Goal: Transaction & Acquisition: Obtain resource

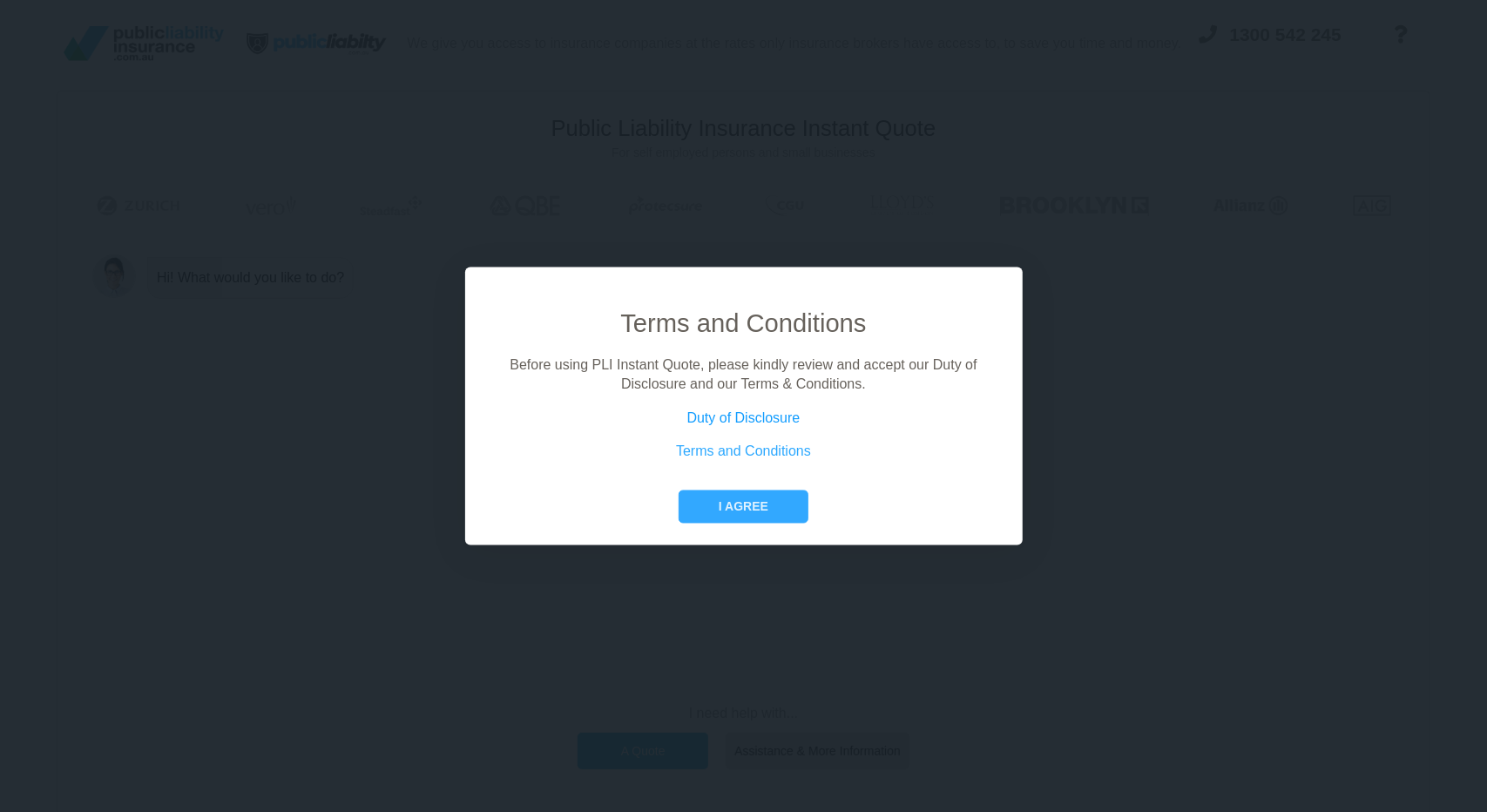
click at [782, 417] on link "Duty of Disclosure" at bounding box center [744, 418] width 113 height 15
click at [739, 453] on link "Terms and Conditions" at bounding box center [744, 452] width 135 height 15
click at [805, 506] on button "I agree" at bounding box center [744, 505] width 130 height 33
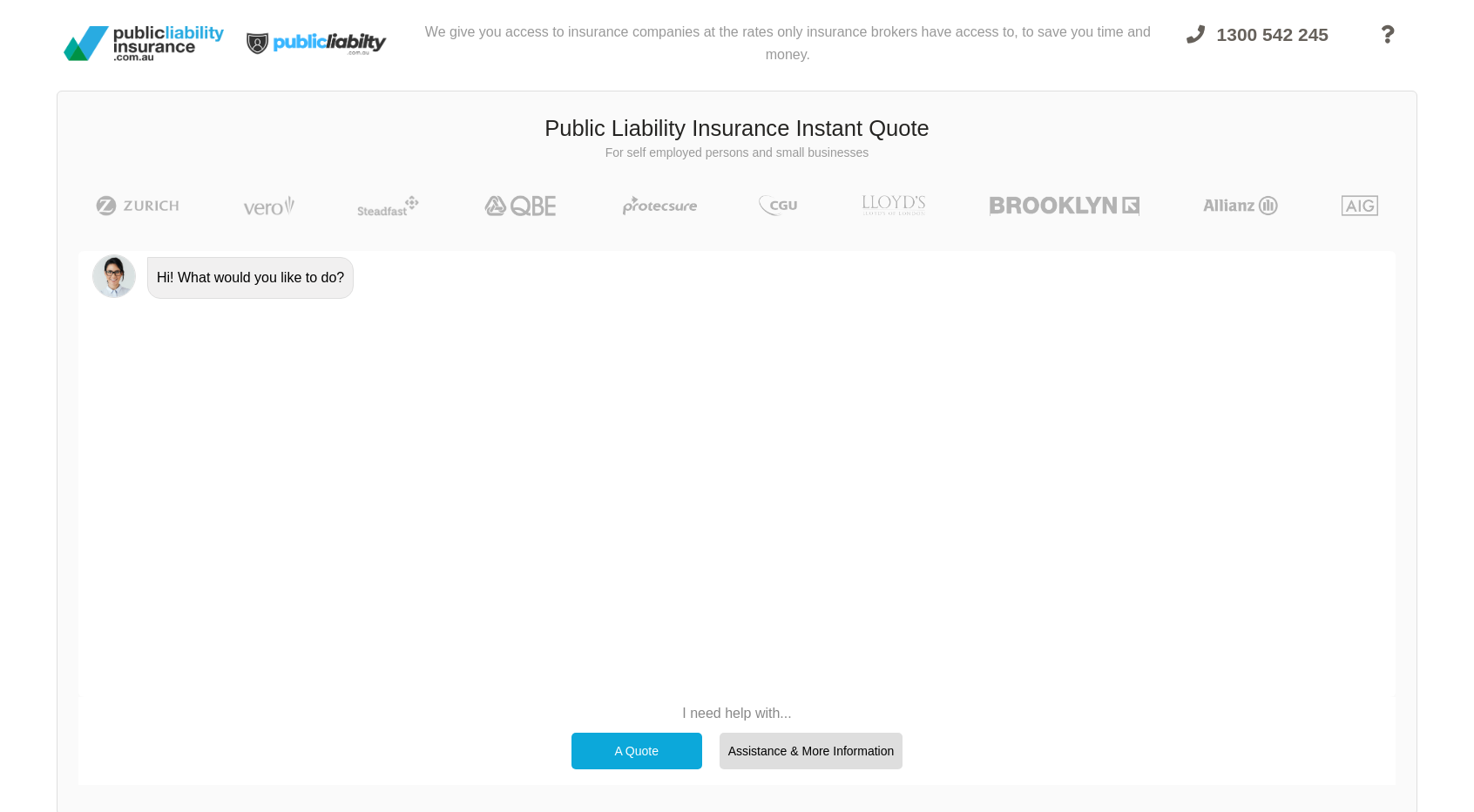
click at [745, 708] on p "I need help with..." at bounding box center [737, 713] width 349 height 19
click at [702, 507] on div "Hi! What would you like to do?" at bounding box center [737, 473] width 1317 height 446
click at [754, 706] on p "I need help with..." at bounding box center [737, 713] width 349 height 19
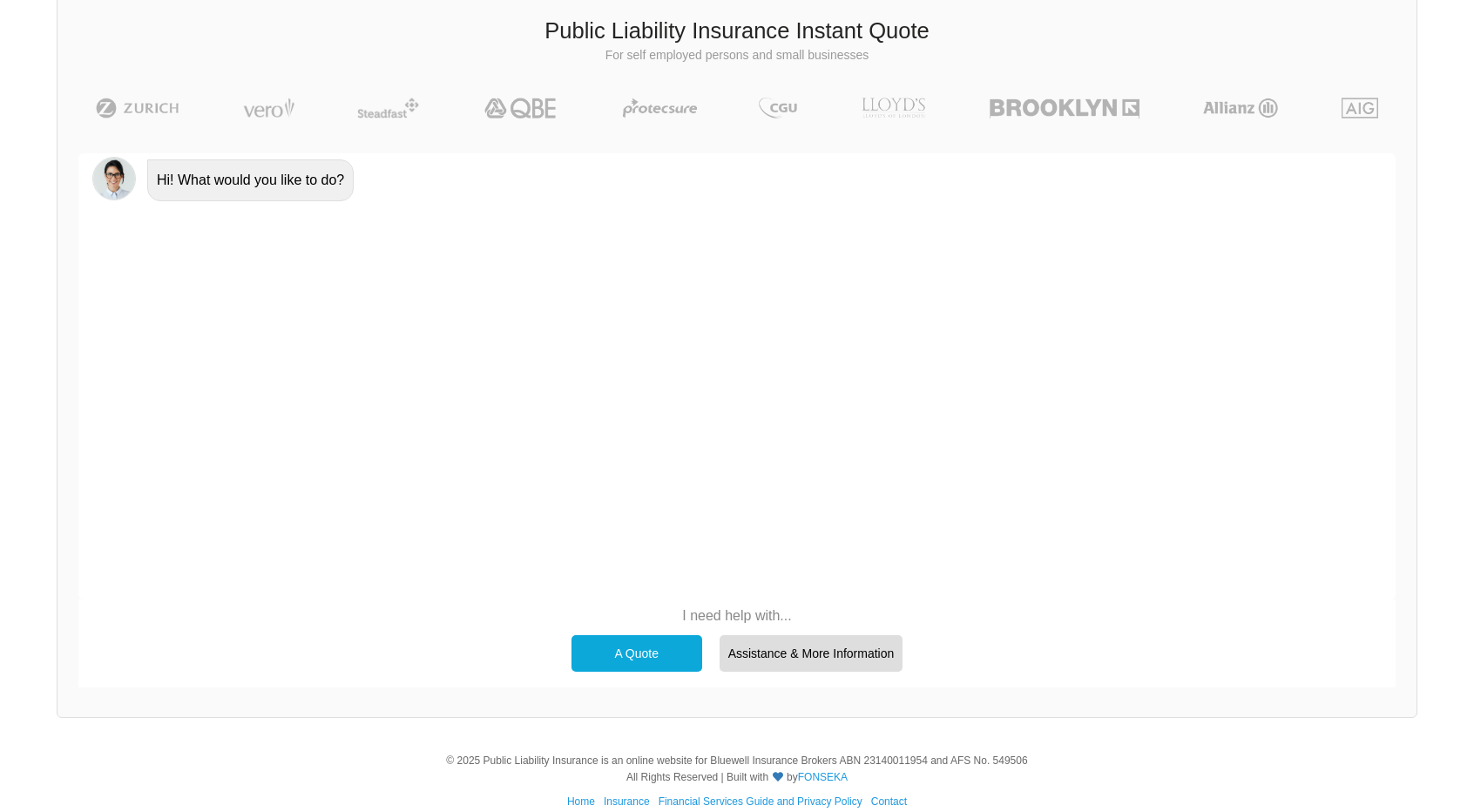
scroll to position [120, 0]
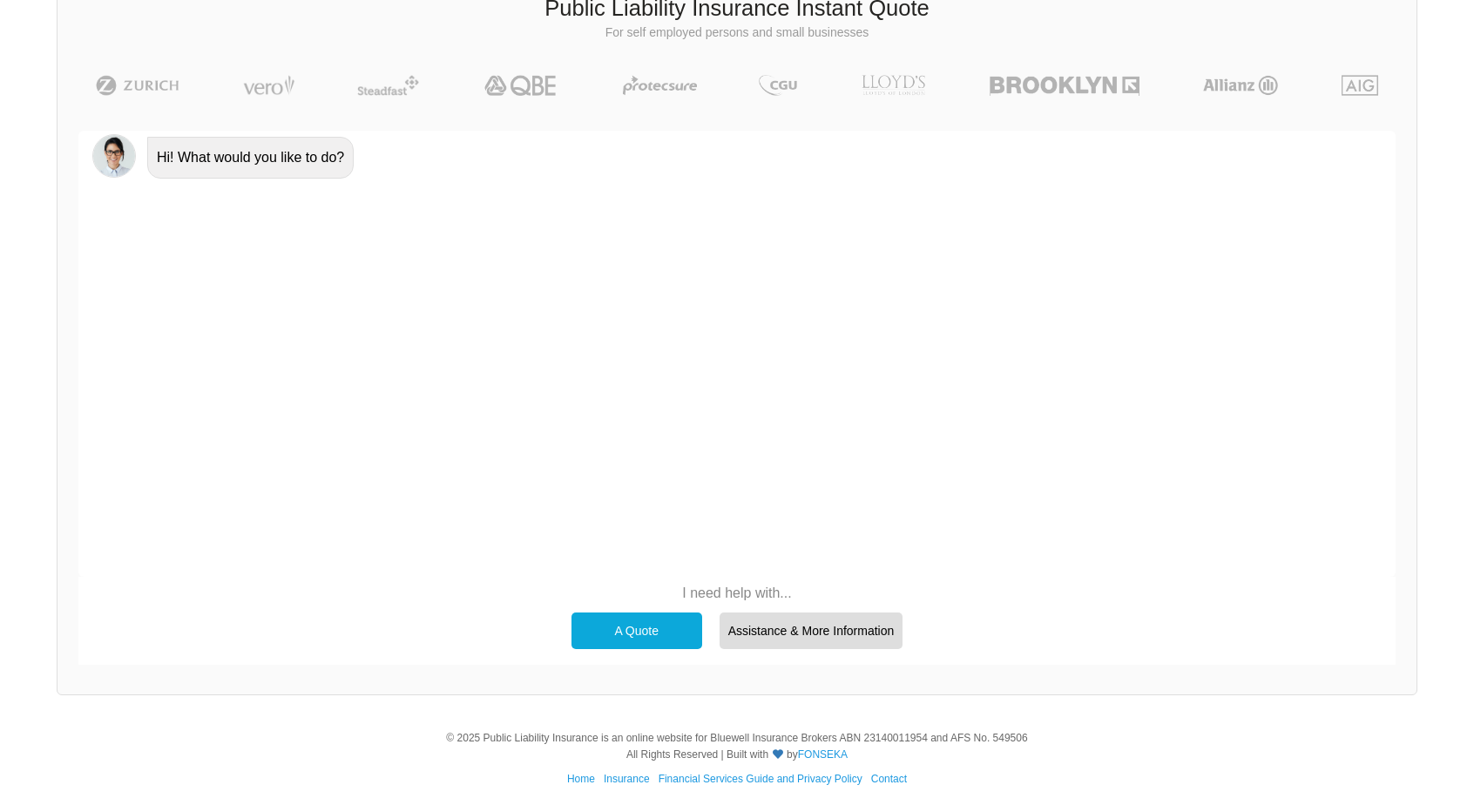
click at [674, 636] on div "A Quote" at bounding box center [637, 630] width 131 height 37
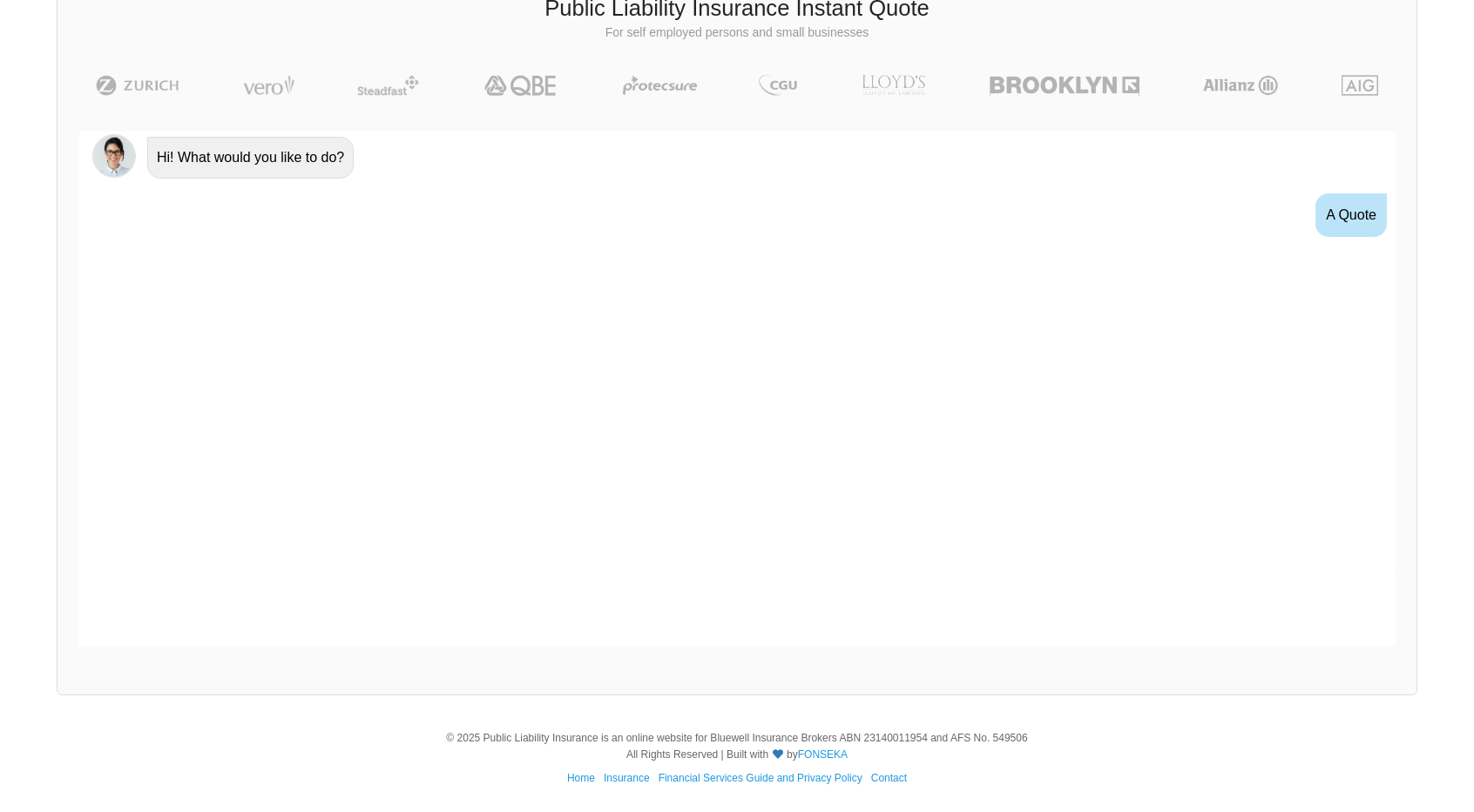
scroll to position [11, 0]
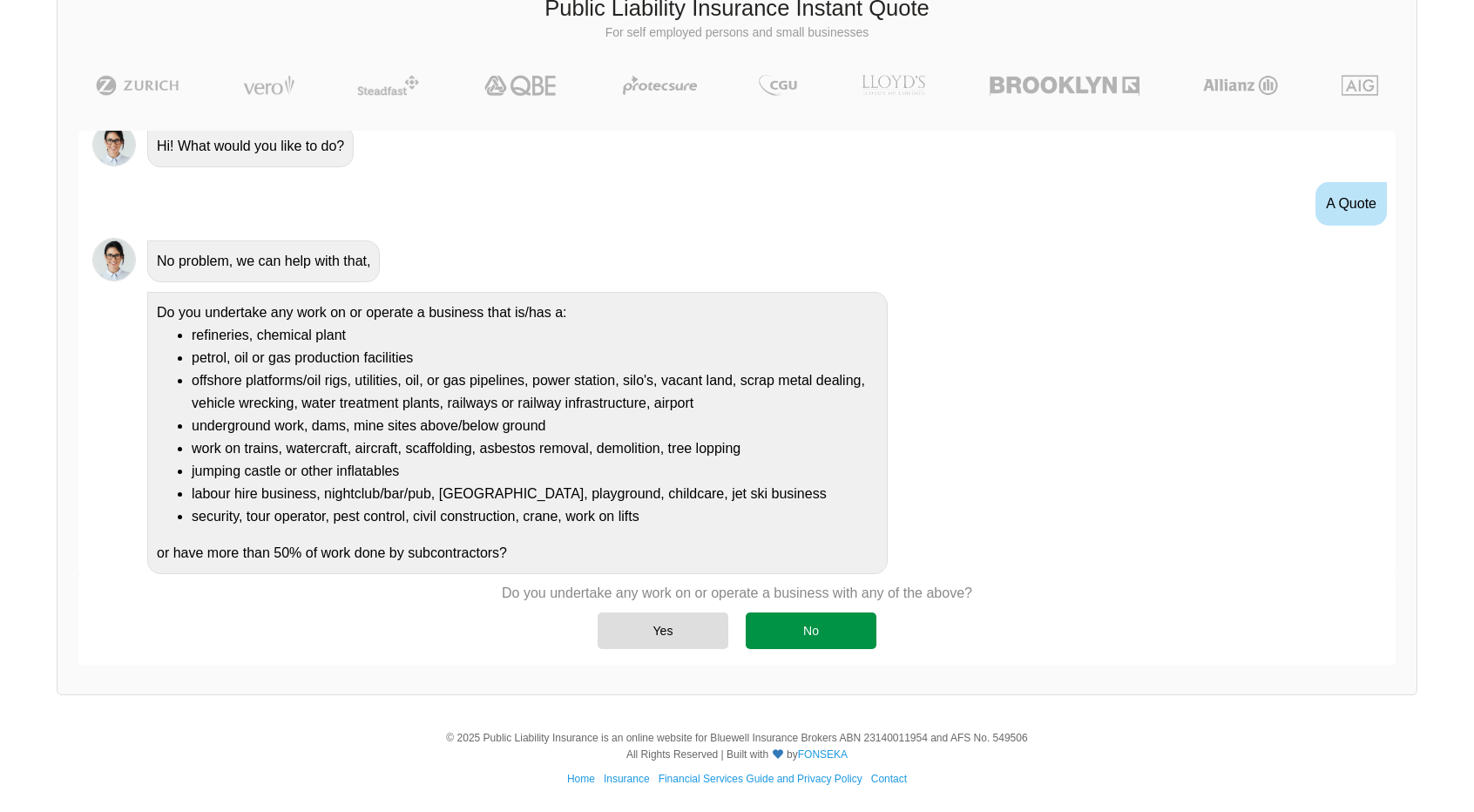
click at [841, 632] on div "No" at bounding box center [811, 630] width 131 height 37
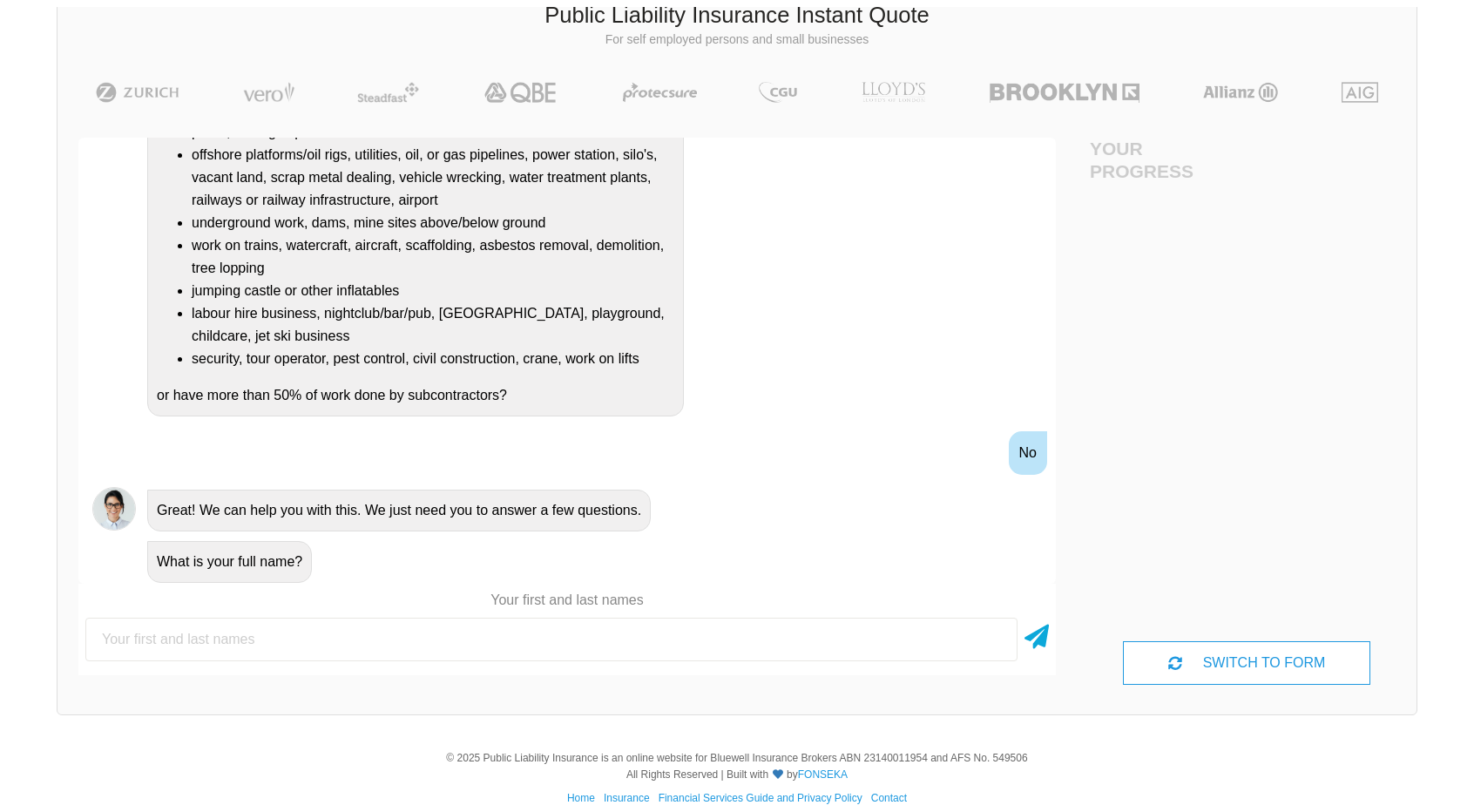
scroll to position [120, 0]
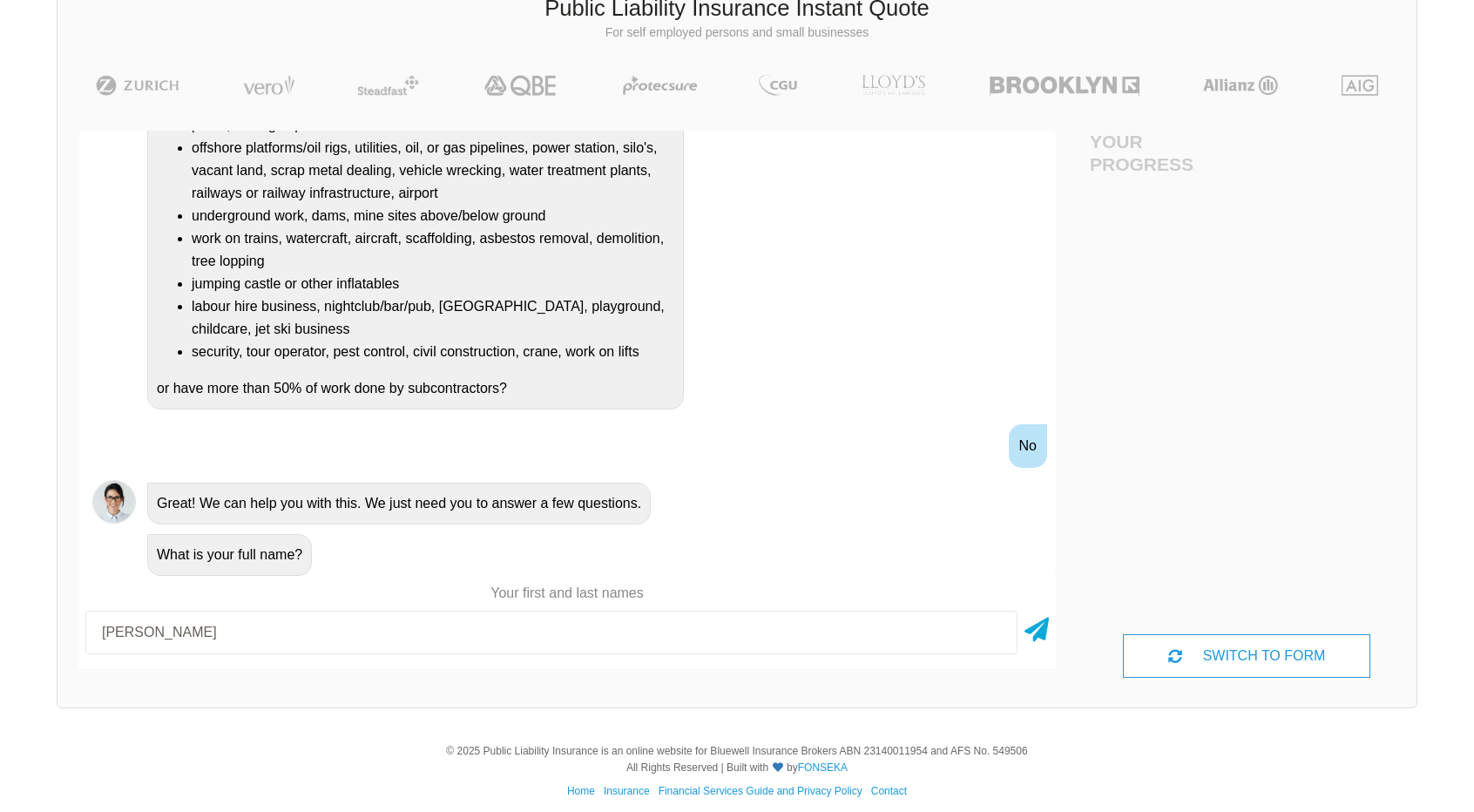
type input "[PERSON_NAME]"
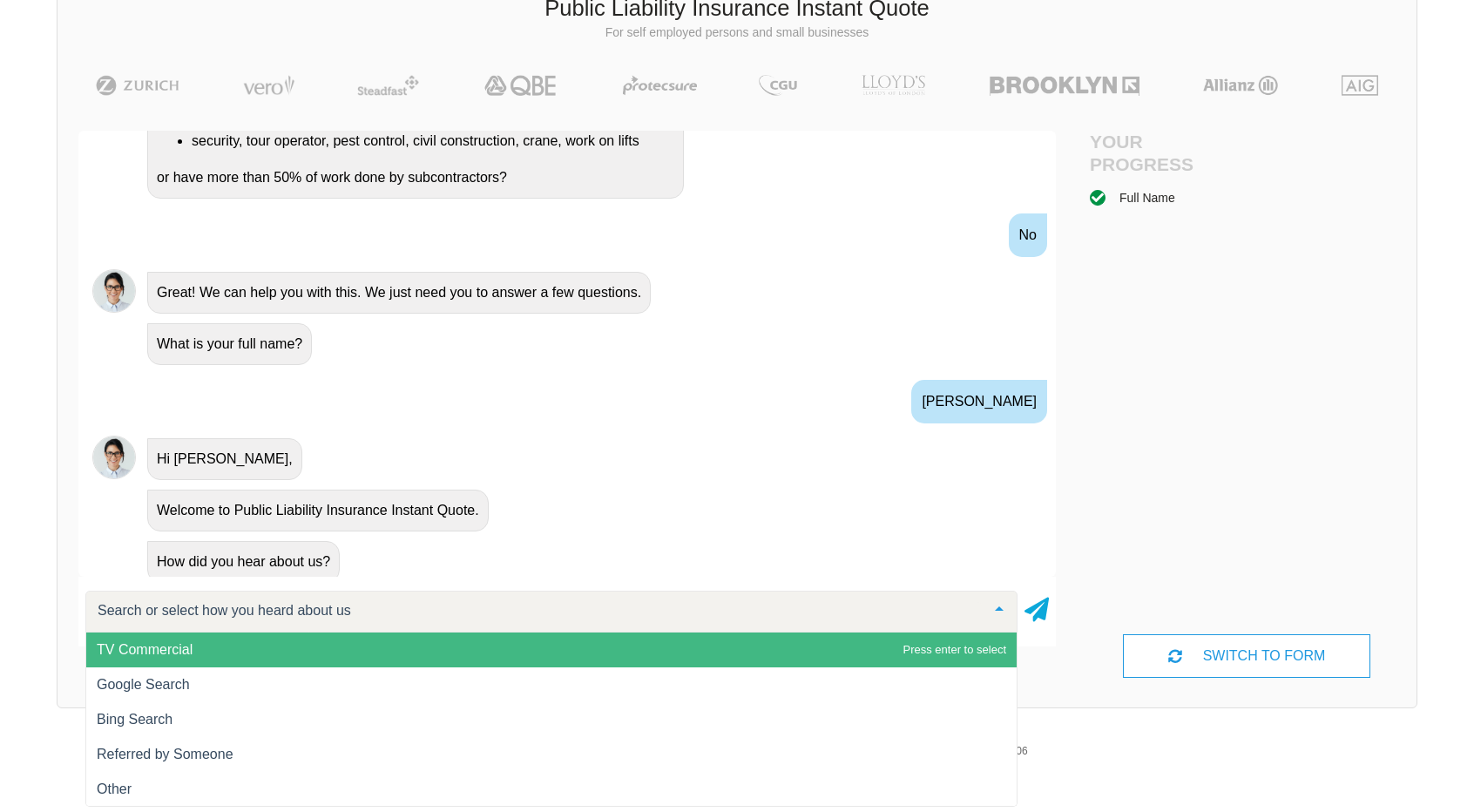
scroll to position [460, 0]
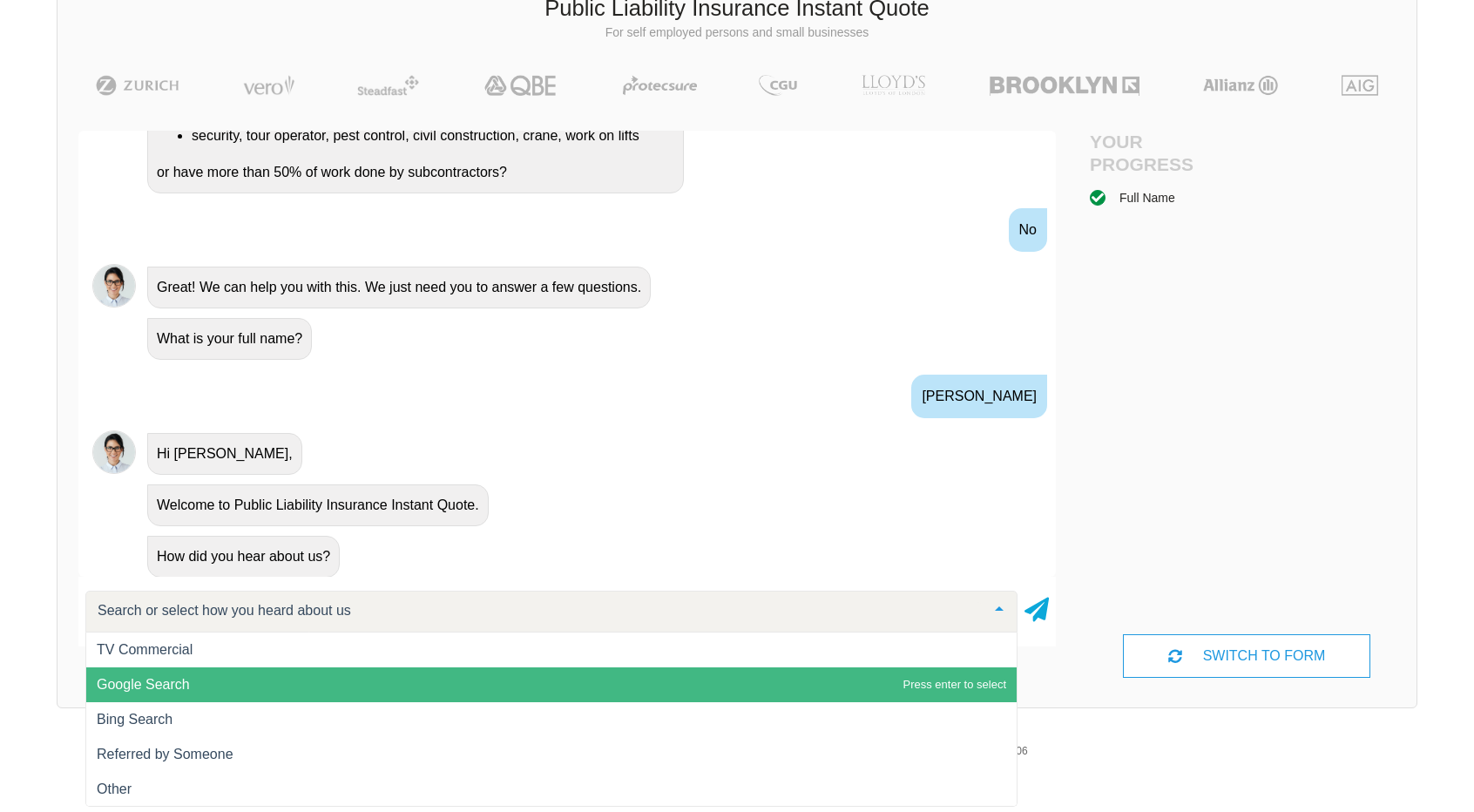
click at [530, 688] on span "Google Search" at bounding box center [551, 684] width 930 height 35
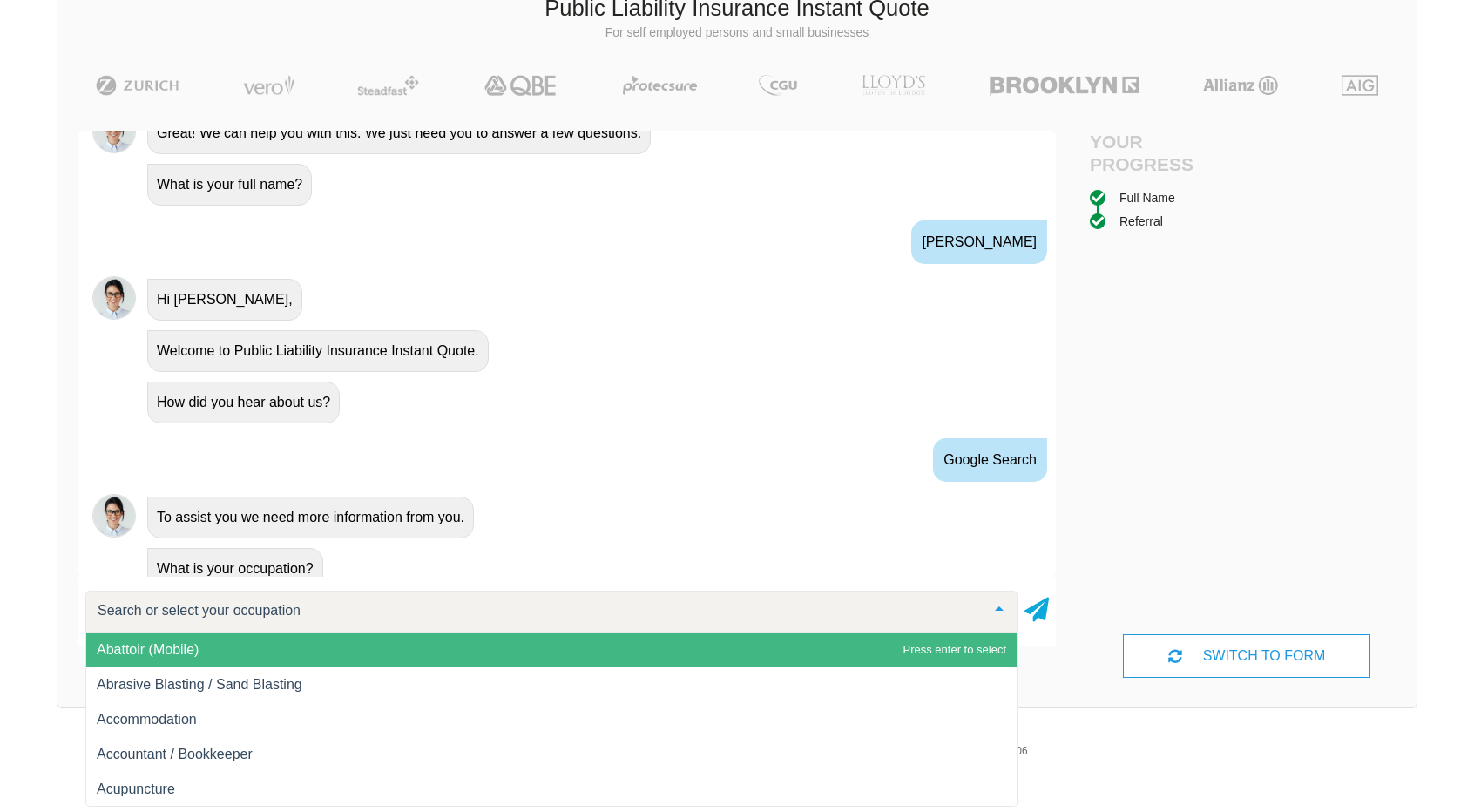
scroll to position [625, 0]
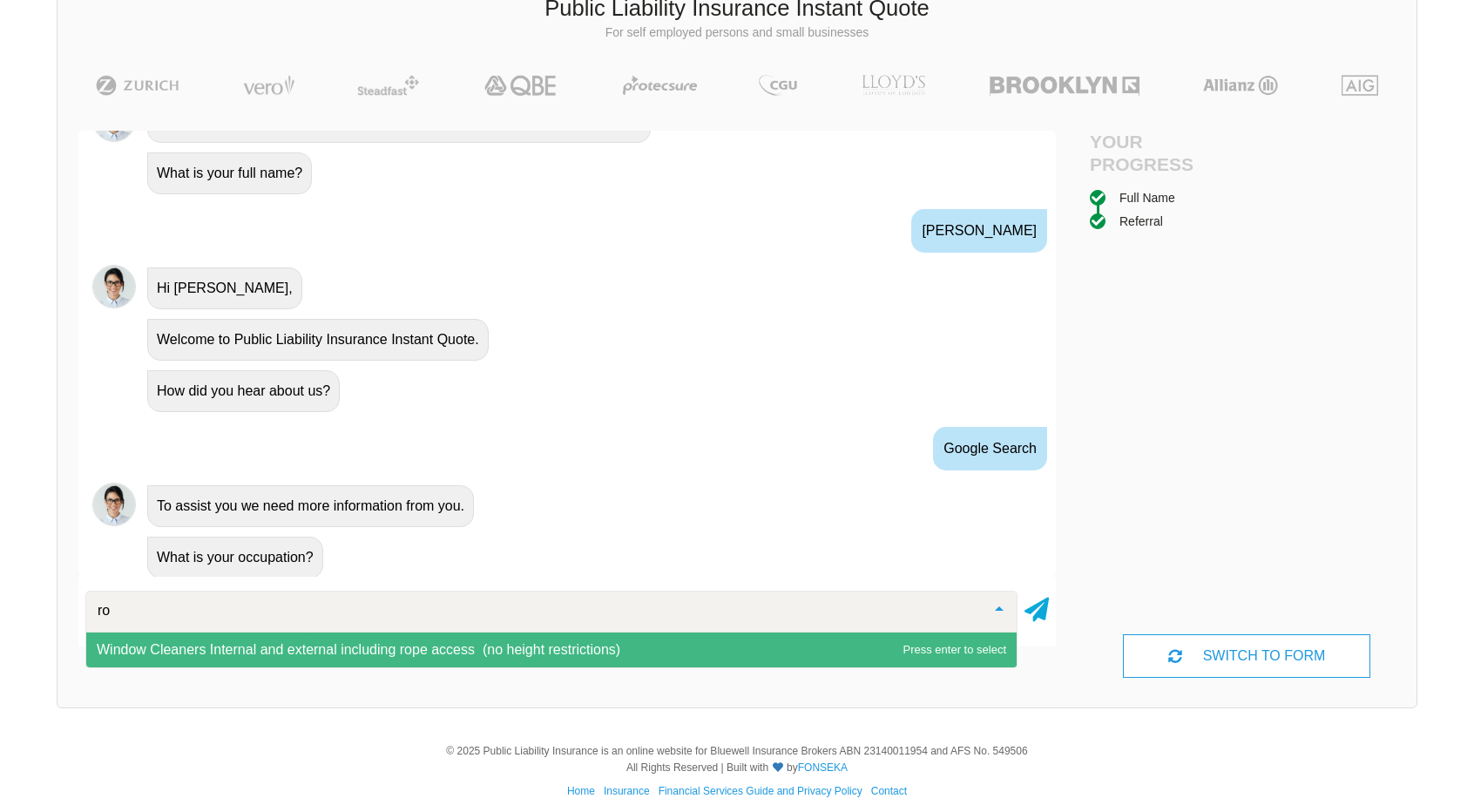
type input "r"
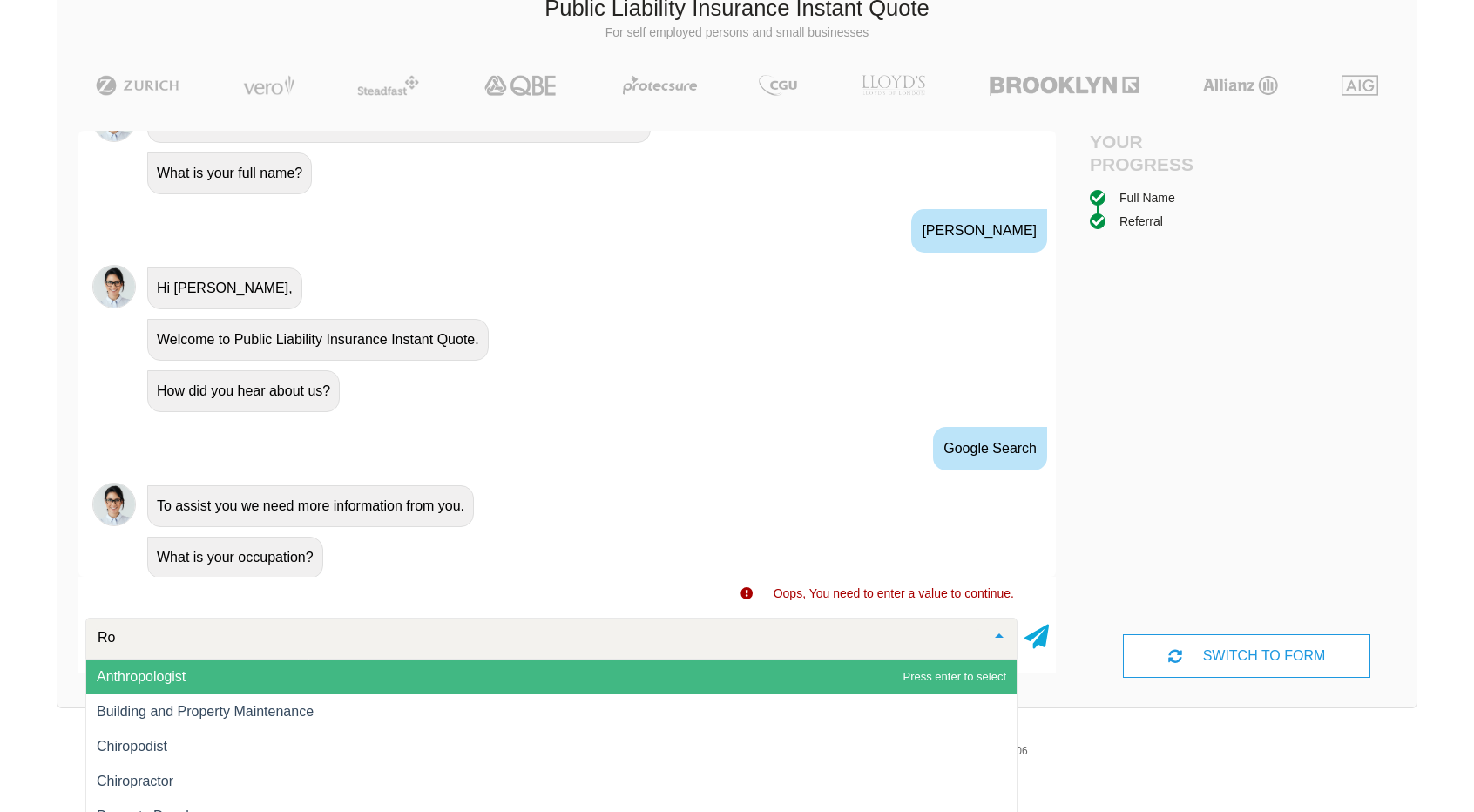
type input "R"
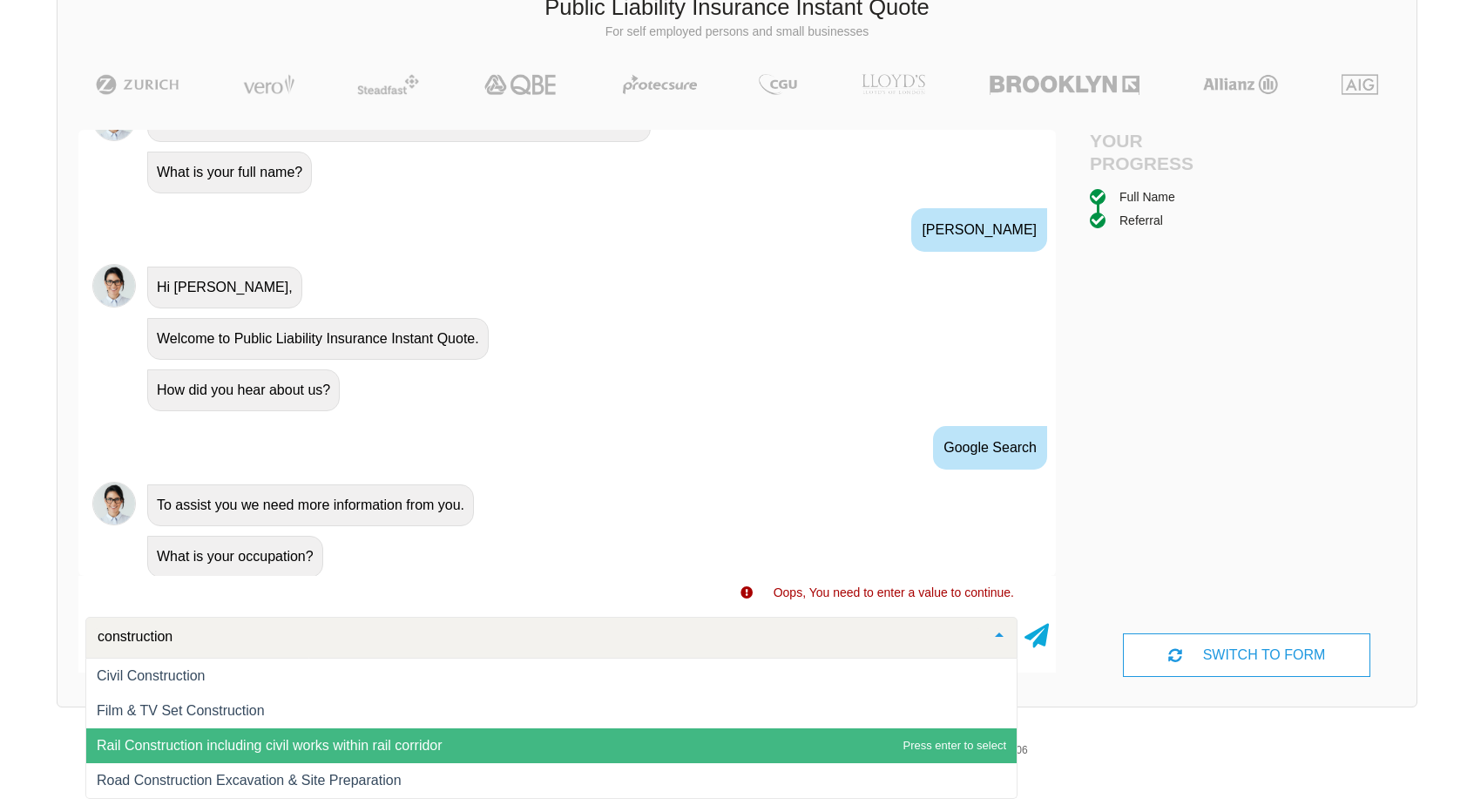
scroll to position [132, 0]
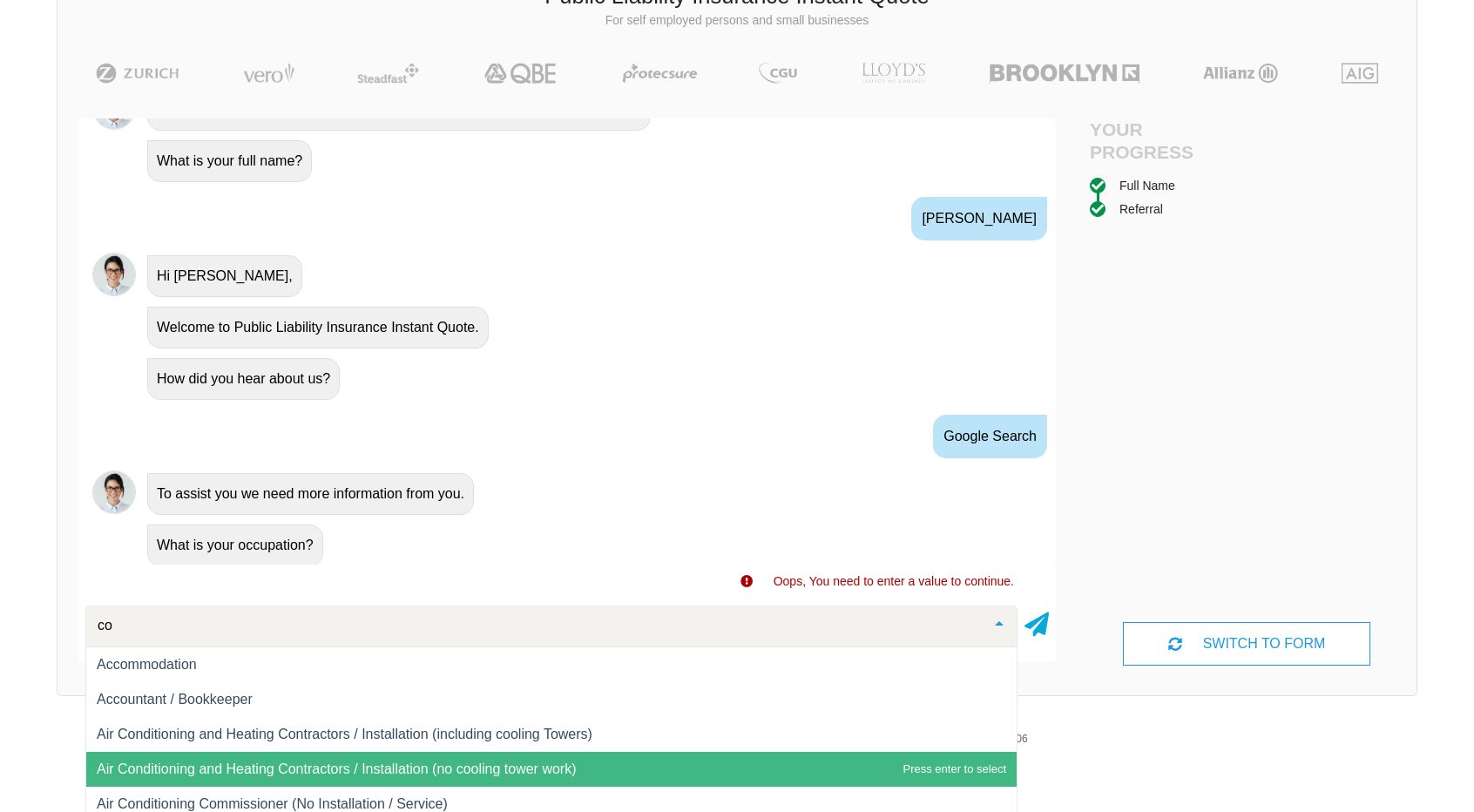
type input "c"
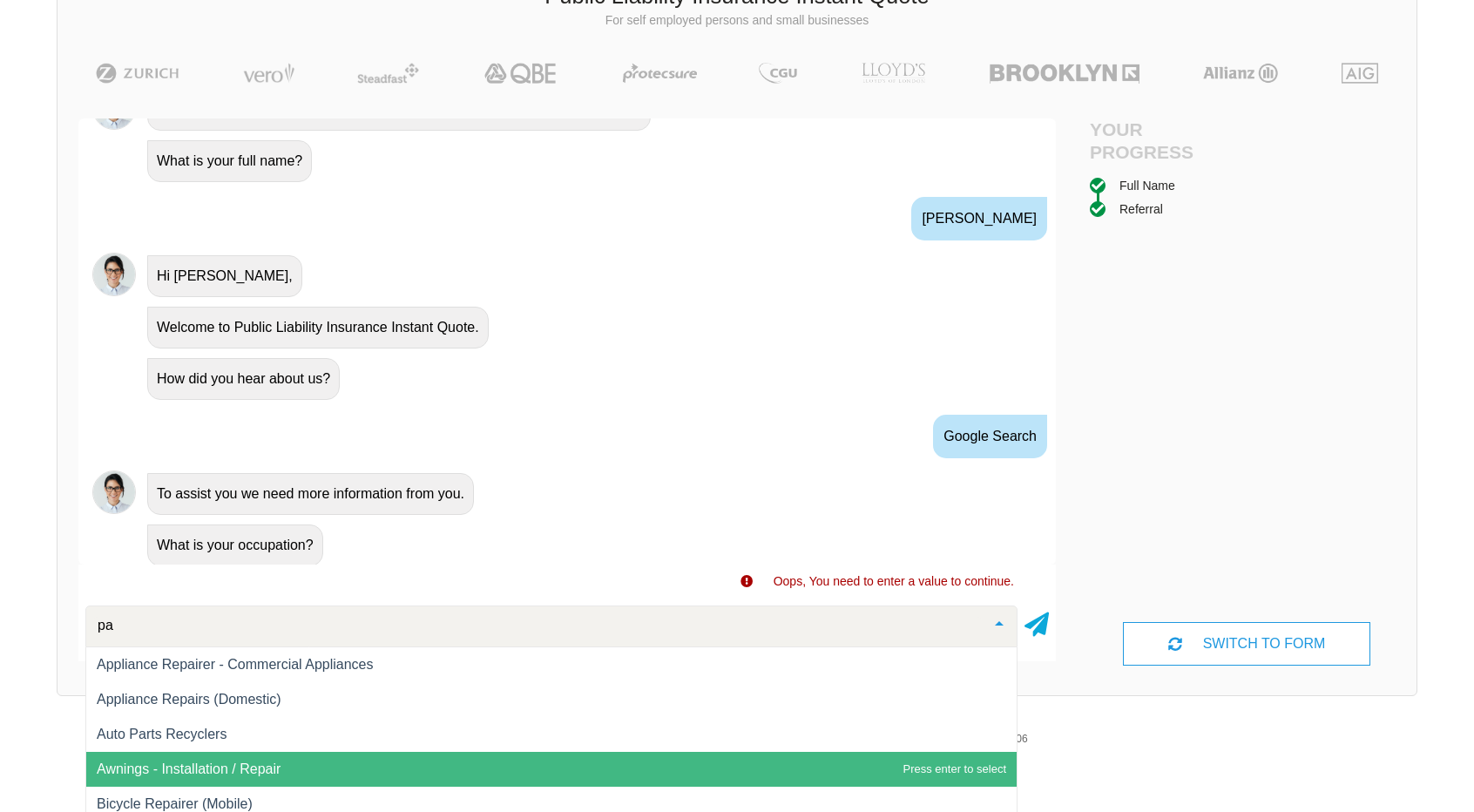
type input "p"
type input "r"
type input "w"
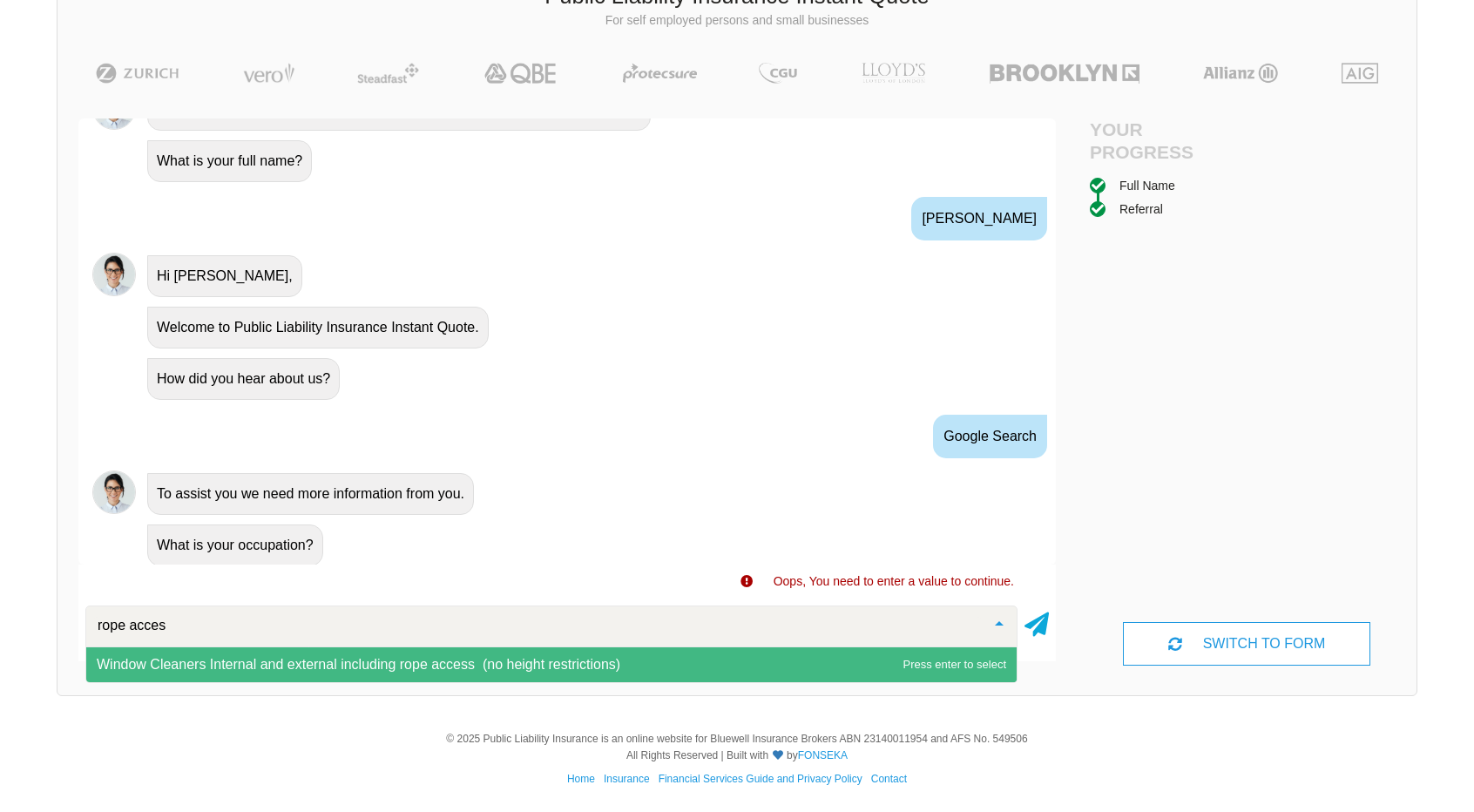
type input "rope access"
click at [589, 667] on span "Window Cleaners Internal and external including rope access (no height restrict…" at bounding box center [358, 664] width 523 height 15
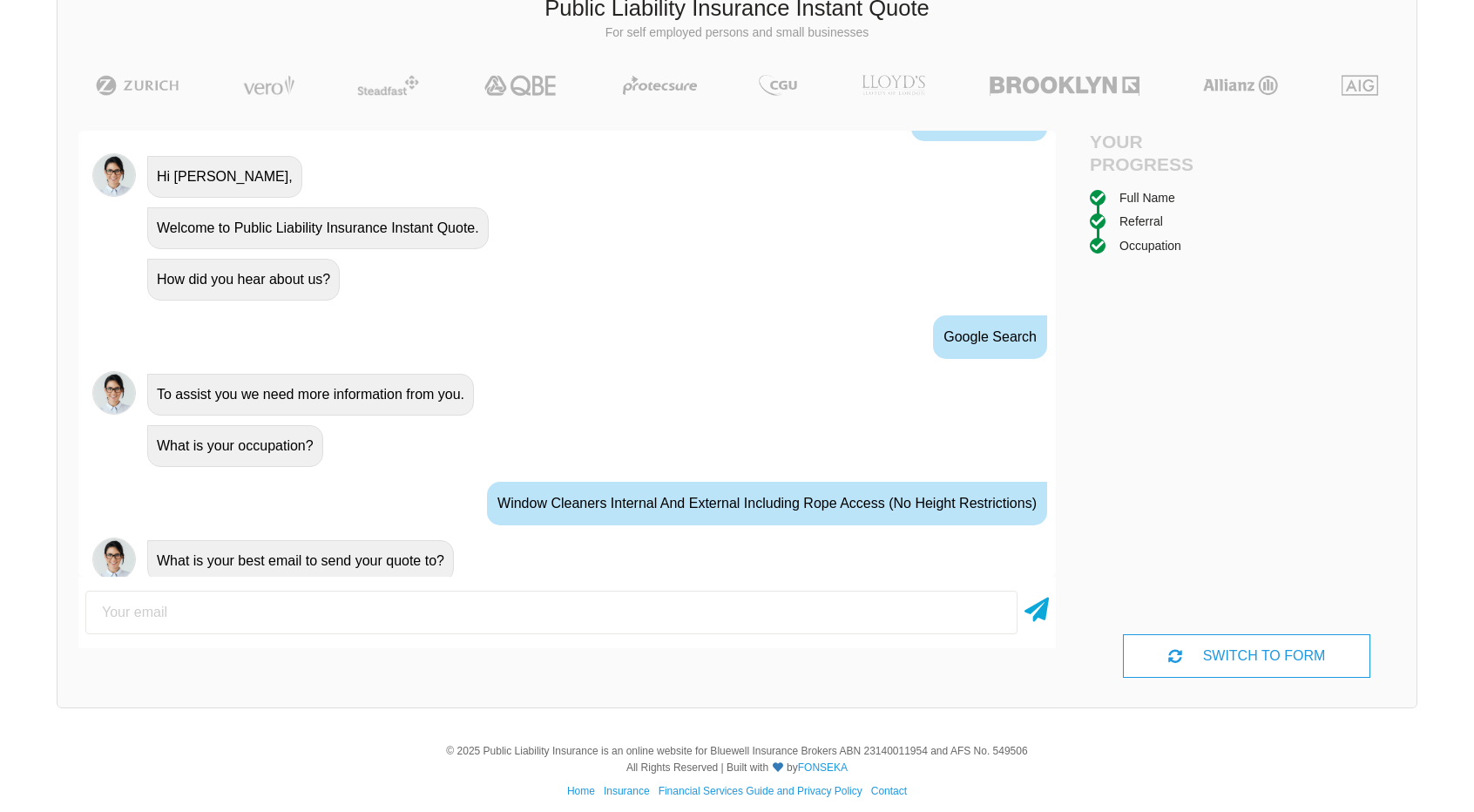
scroll to position [740, 0]
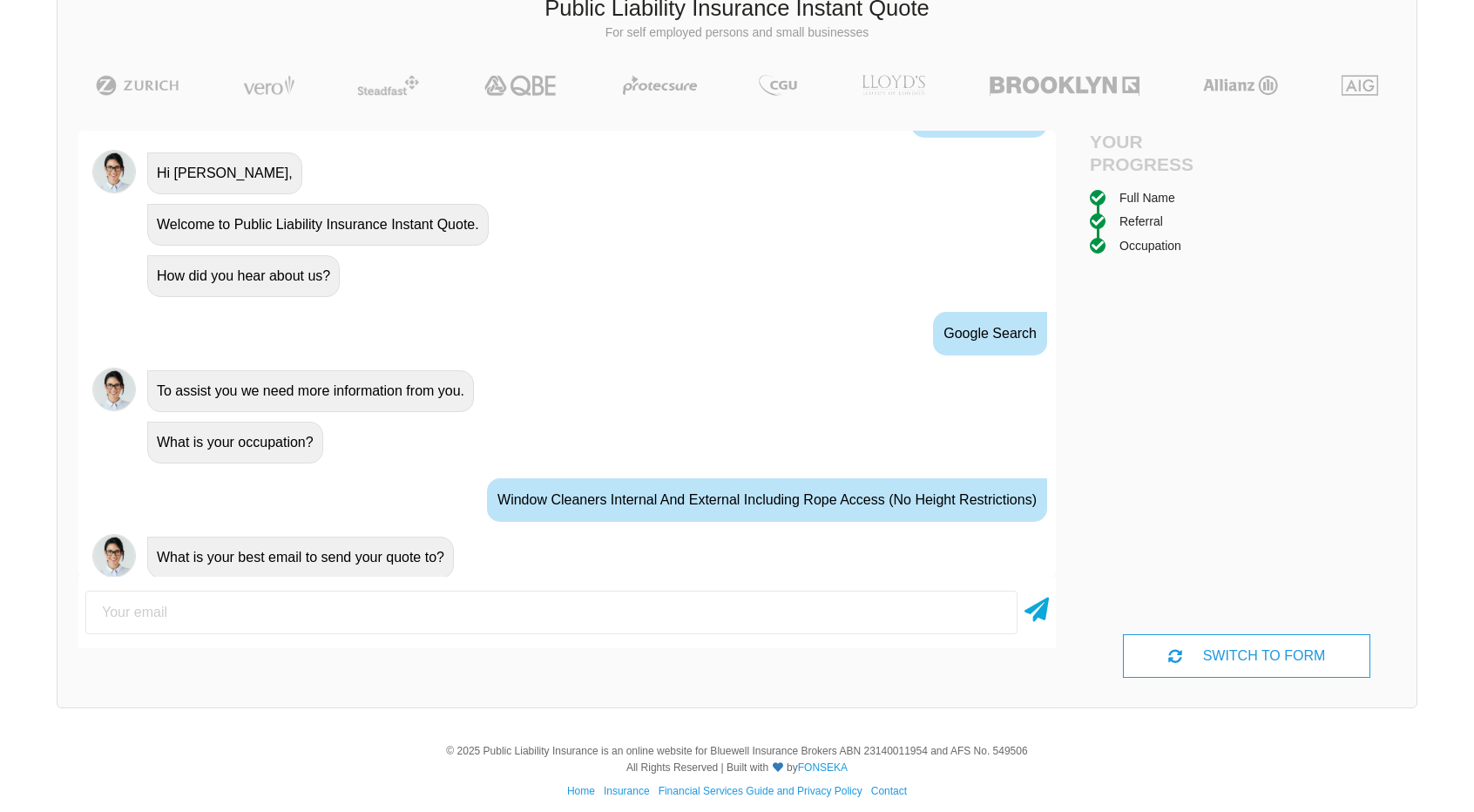
click at [669, 620] on input "email" at bounding box center [552, 612] width 932 height 43
type input "[EMAIL_ADDRESS][DOMAIN_NAME]"
click at [1032, 620] on icon at bounding box center [1036, 605] width 25 height 31
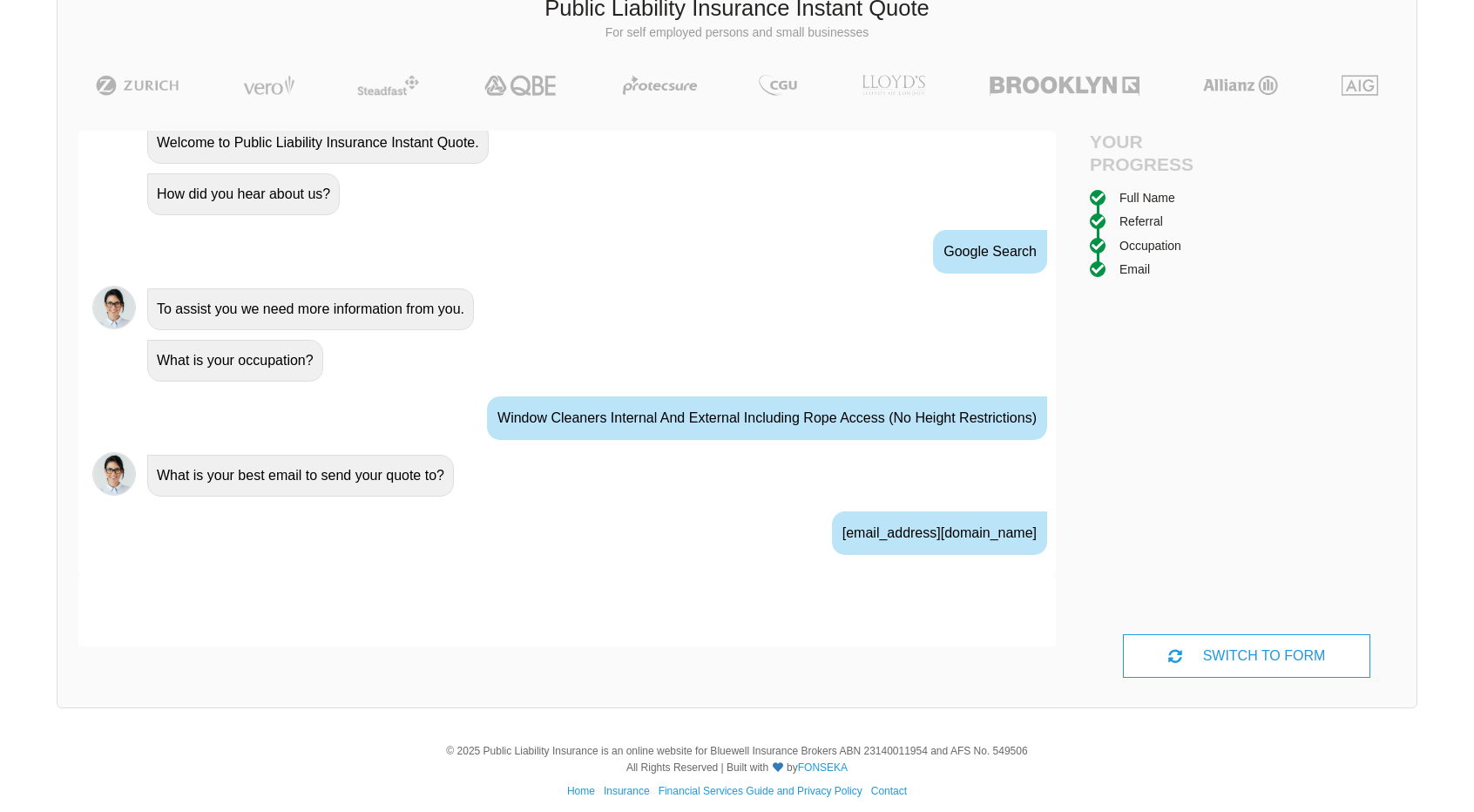
scroll to position [854, 0]
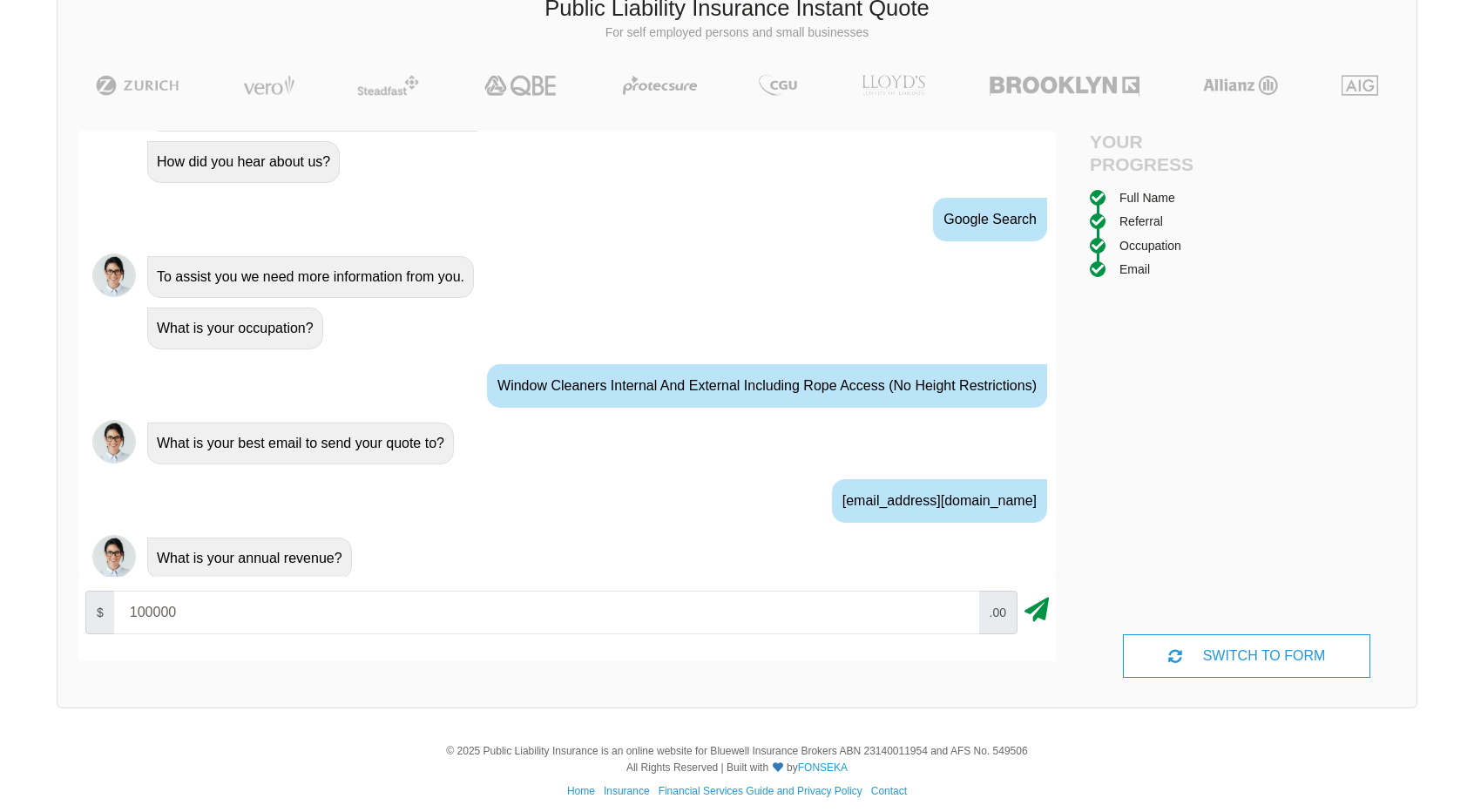
type input "100000"
click at [1045, 614] on icon at bounding box center [1036, 605] width 25 height 31
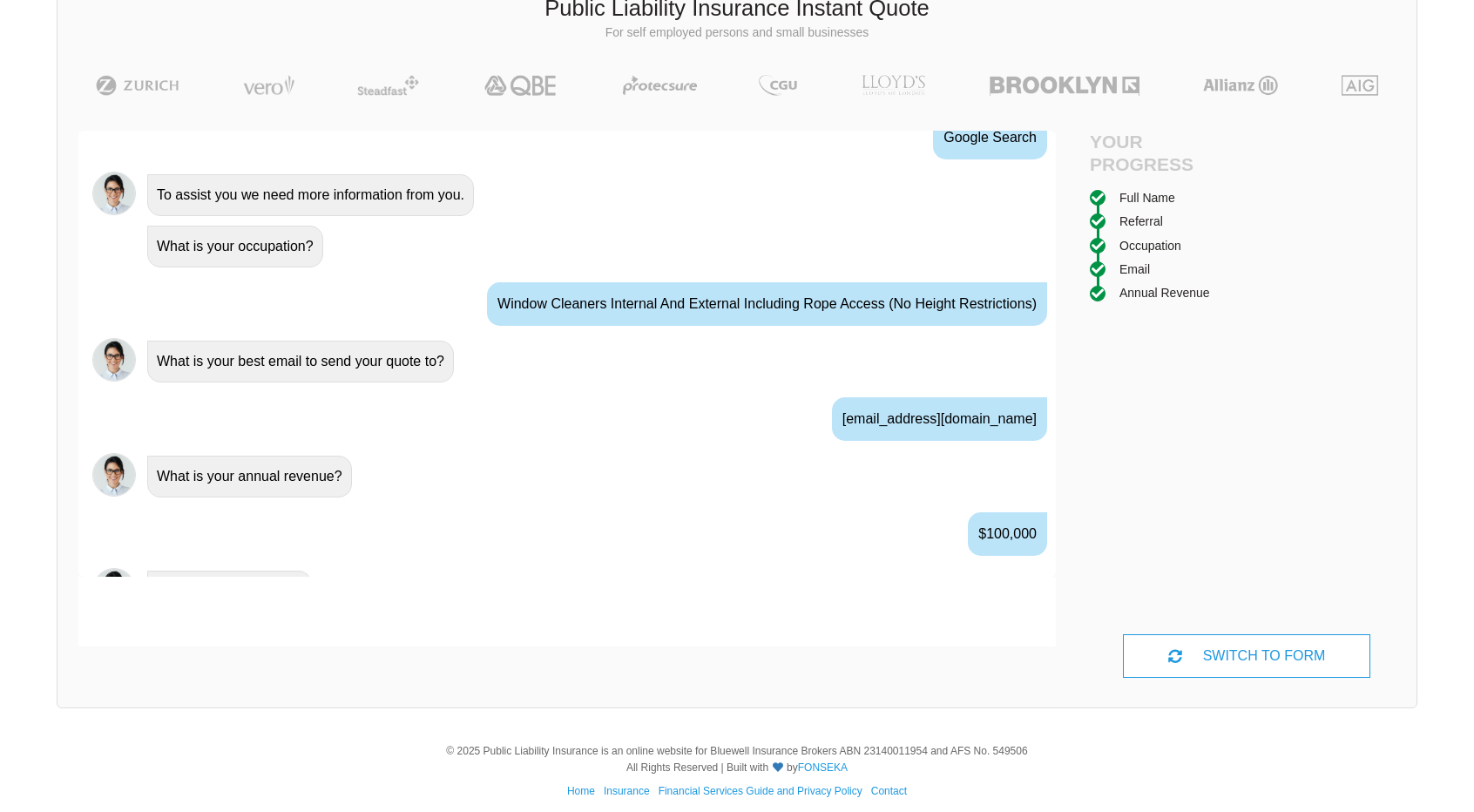
scroll to position [969, 0]
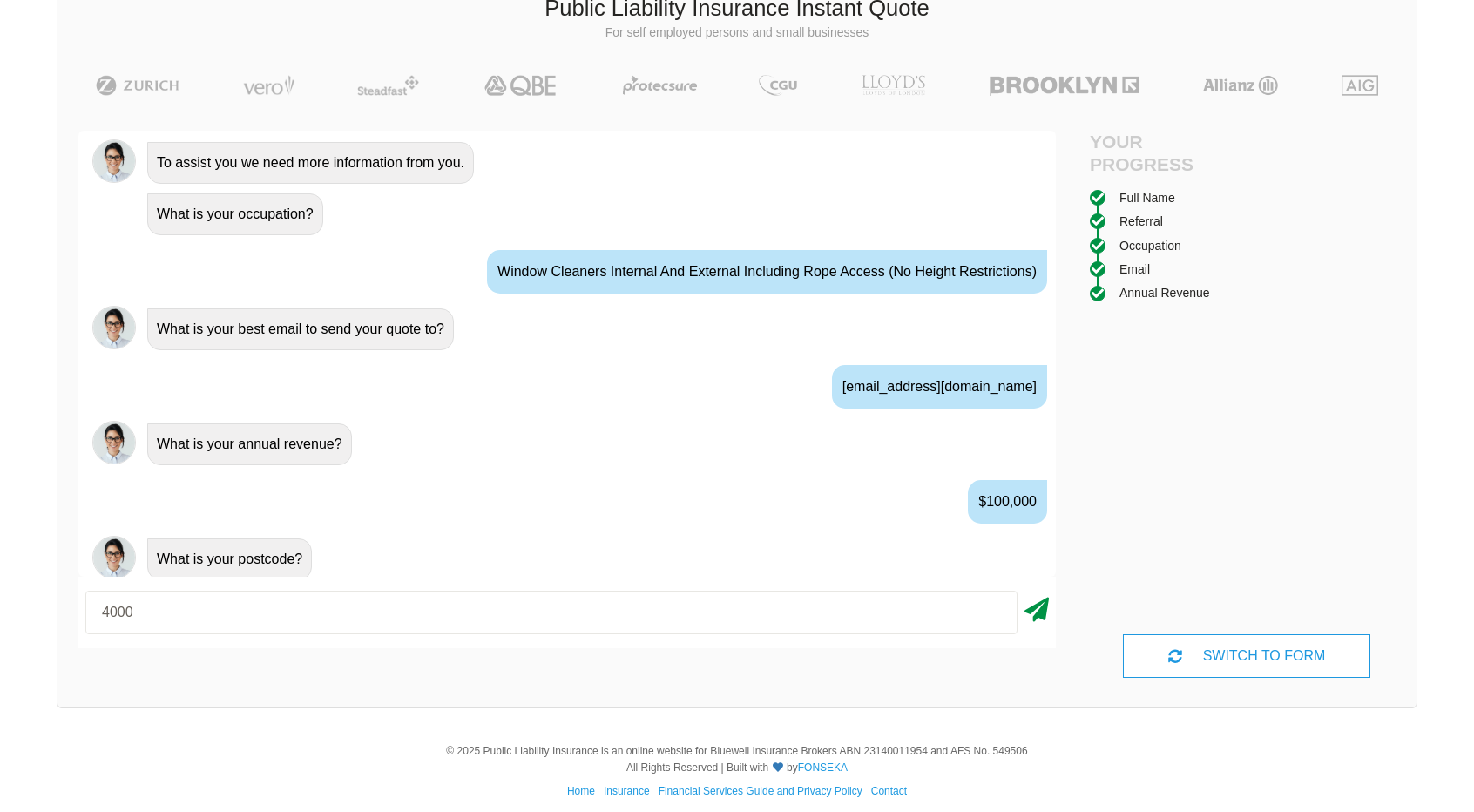
type input "4000"
click at [1043, 610] on icon at bounding box center [1036, 605] width 25 height 31
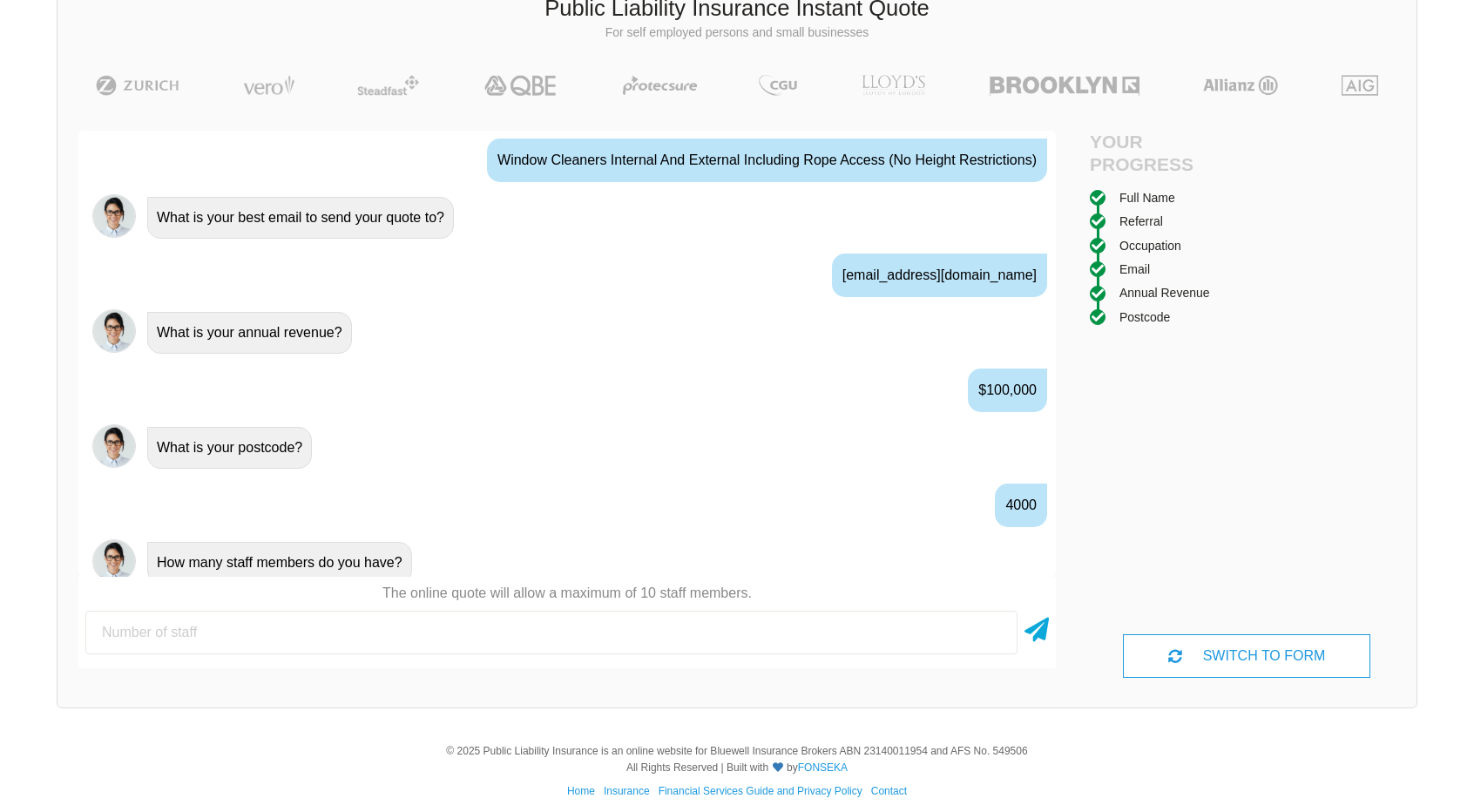
scroll to position [1084, 0]
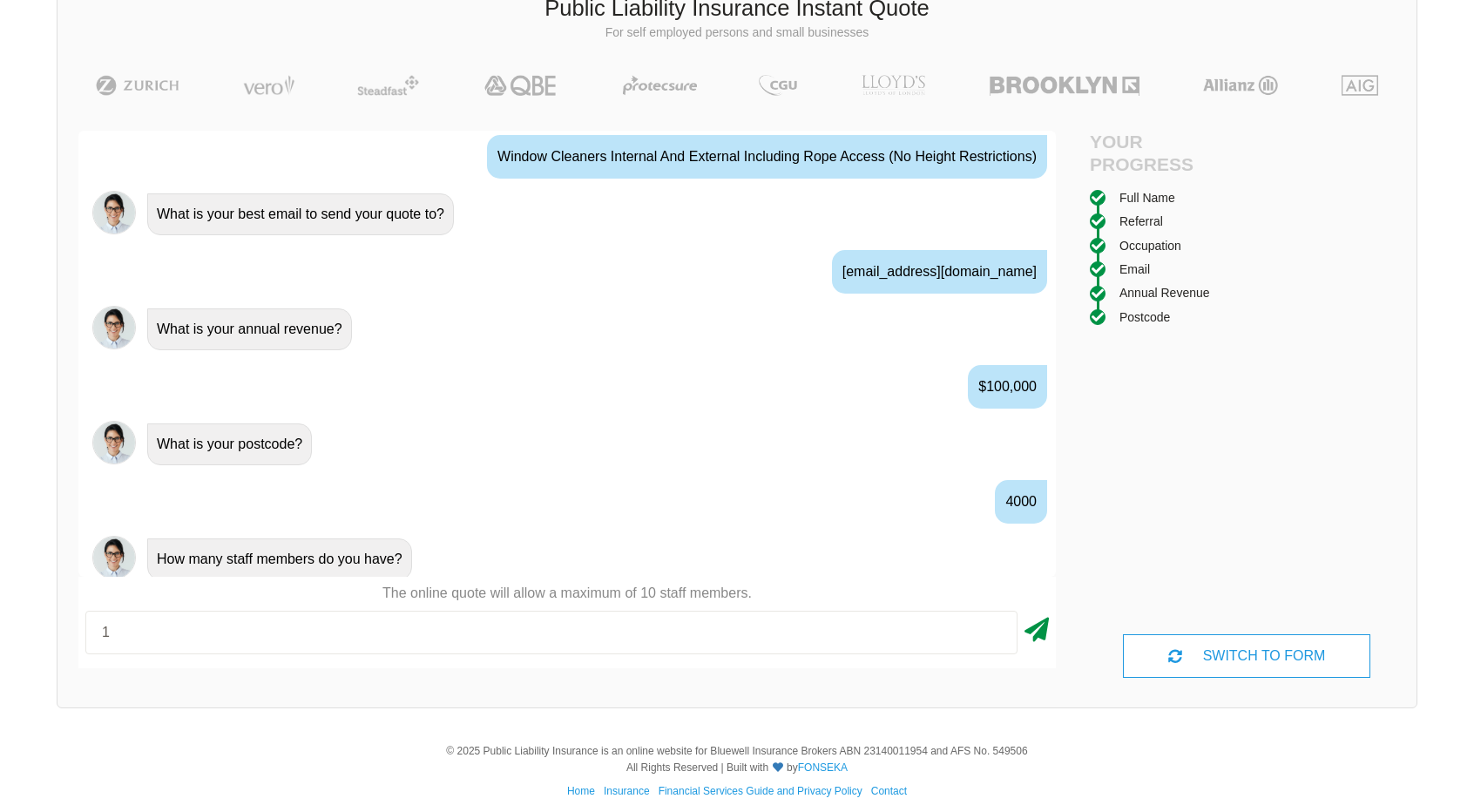
type input "1"
click at [1031, 637] on icon at bounding box center [1036, 625] width 25 height 31
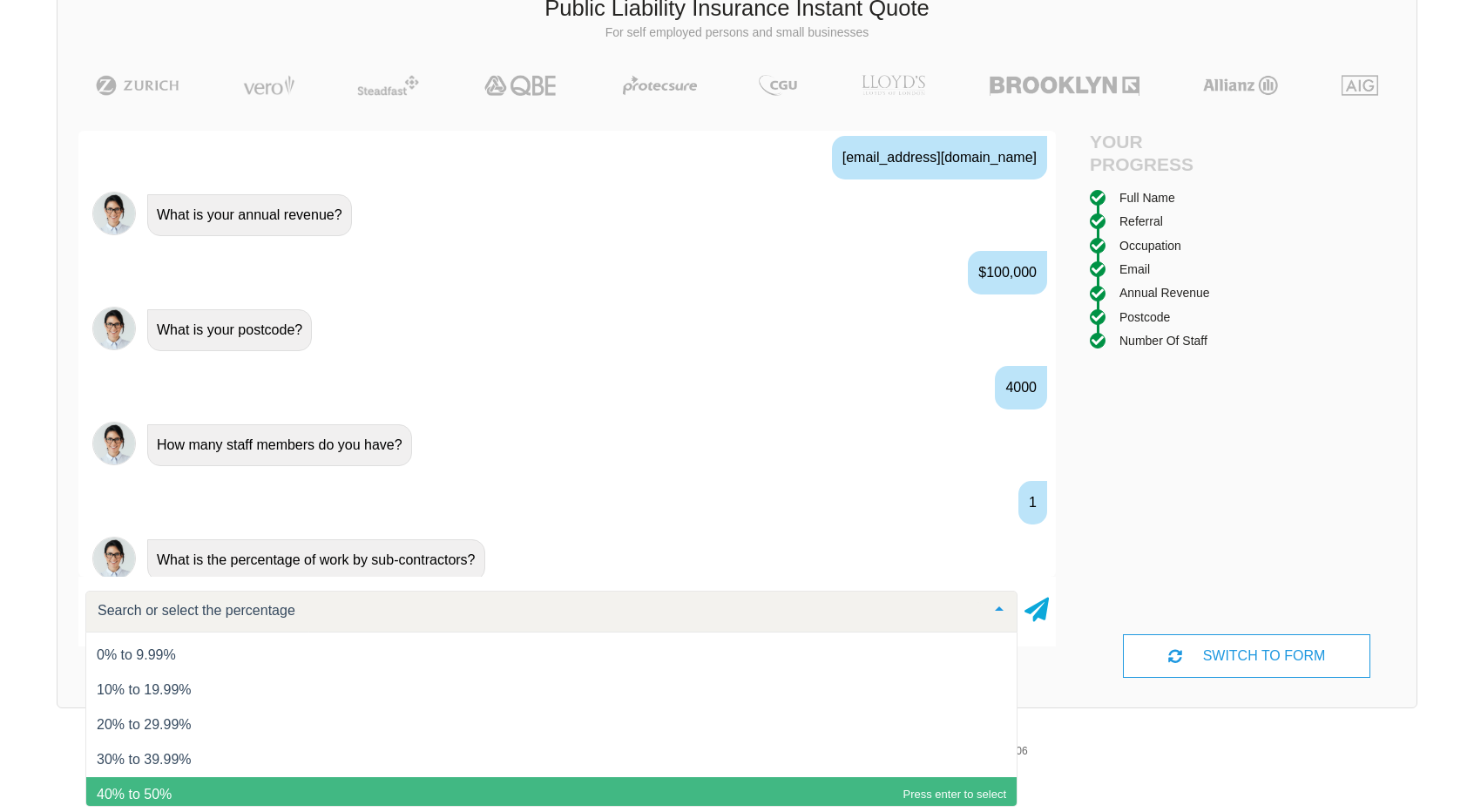
scroll to position [70, 0]
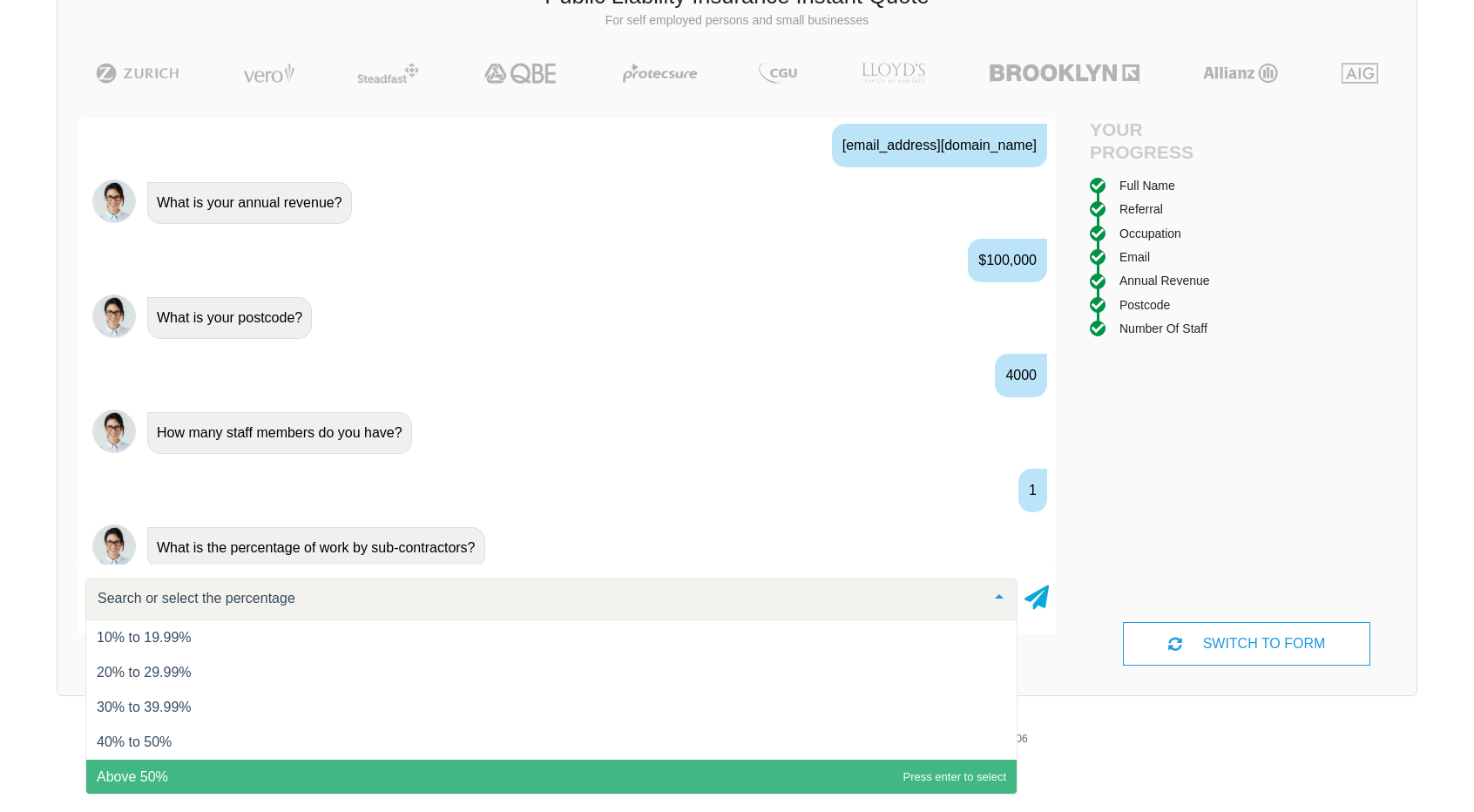
click at [583, 775] on span "Above 50%" at bounding box center [551, 776] width 930 height 35
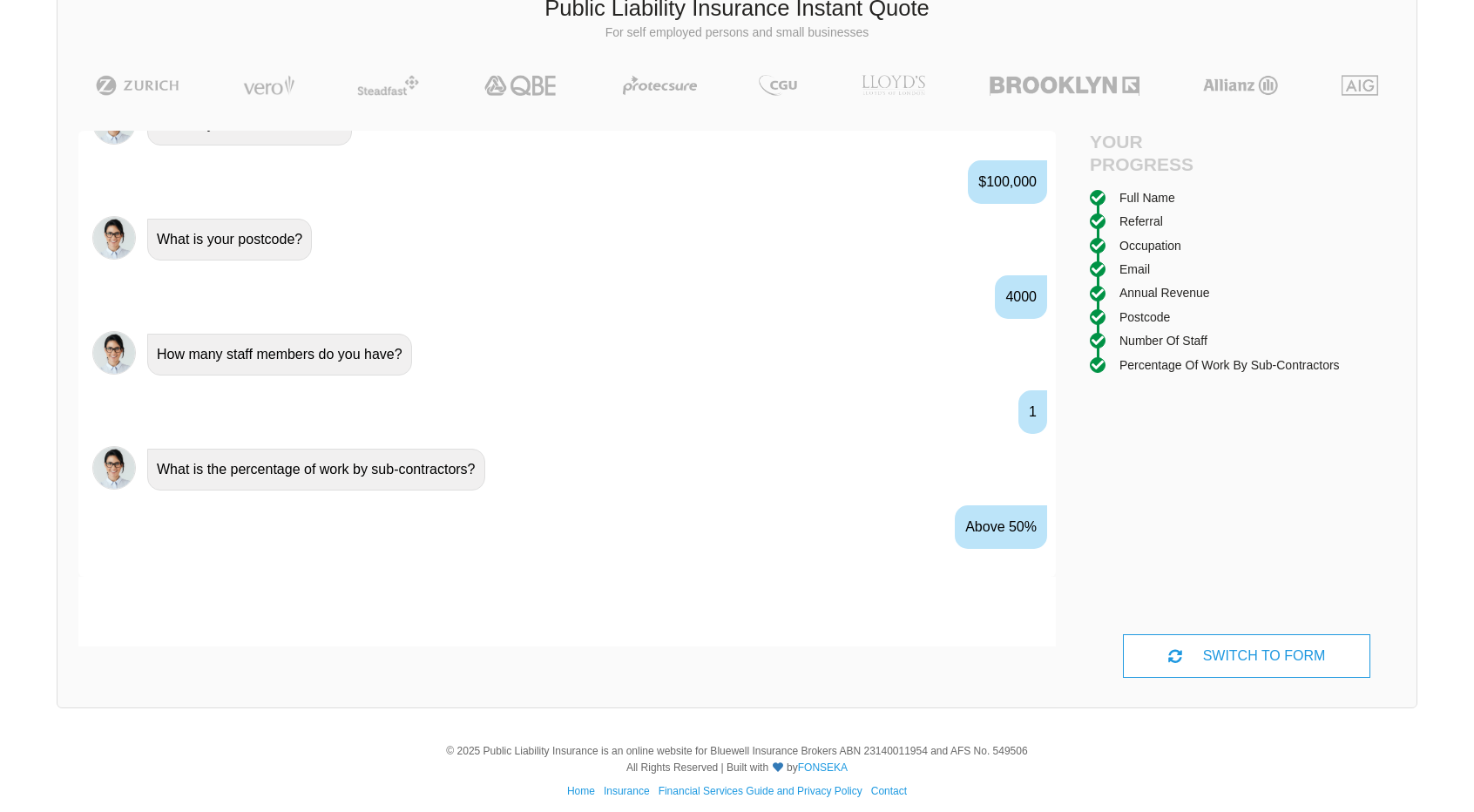
scroll to position [1312, 0]
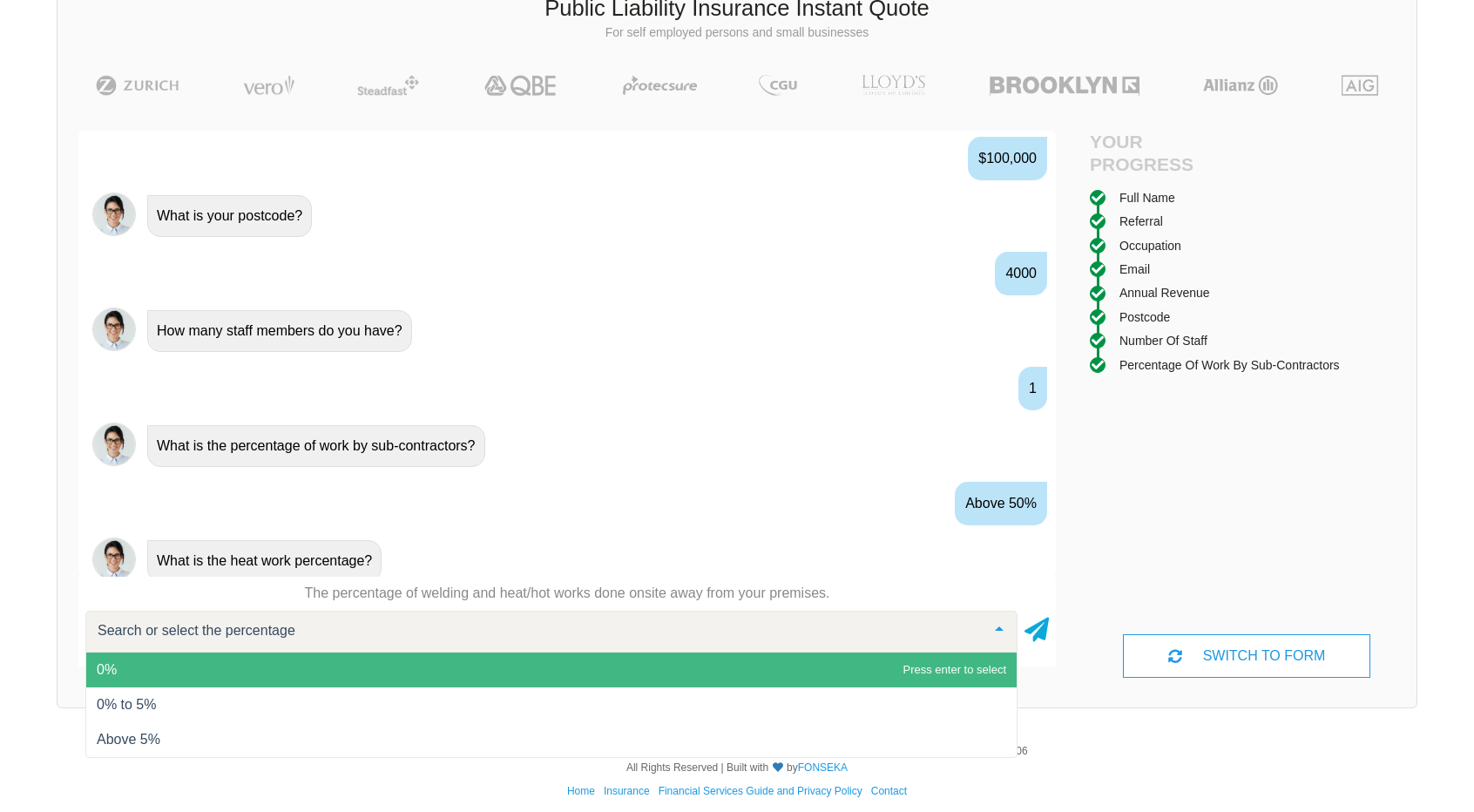
click at [660, 662] on span "0%" at bounding box center [551, 670] width 930 height 35
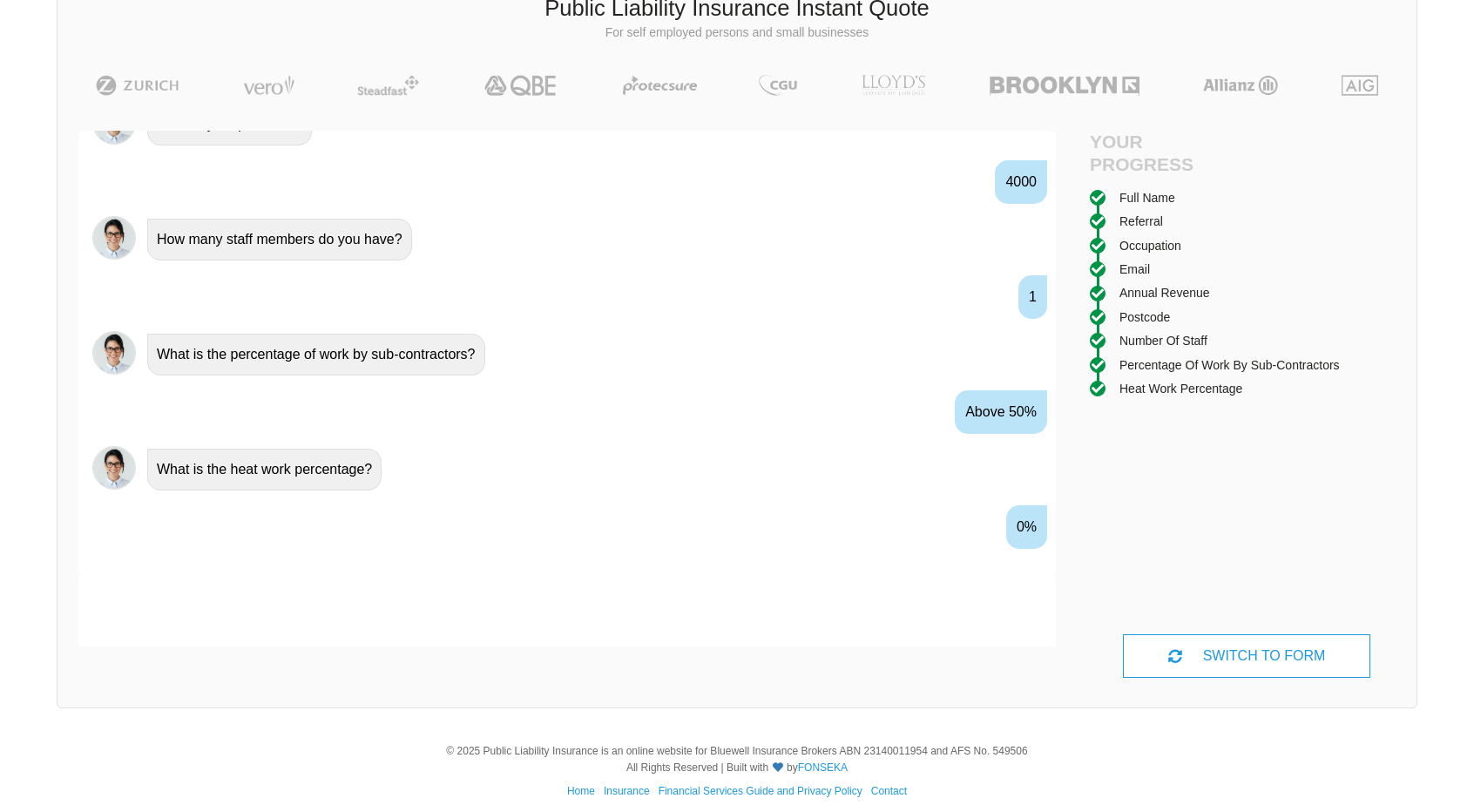
scroll to position [1427, 0]
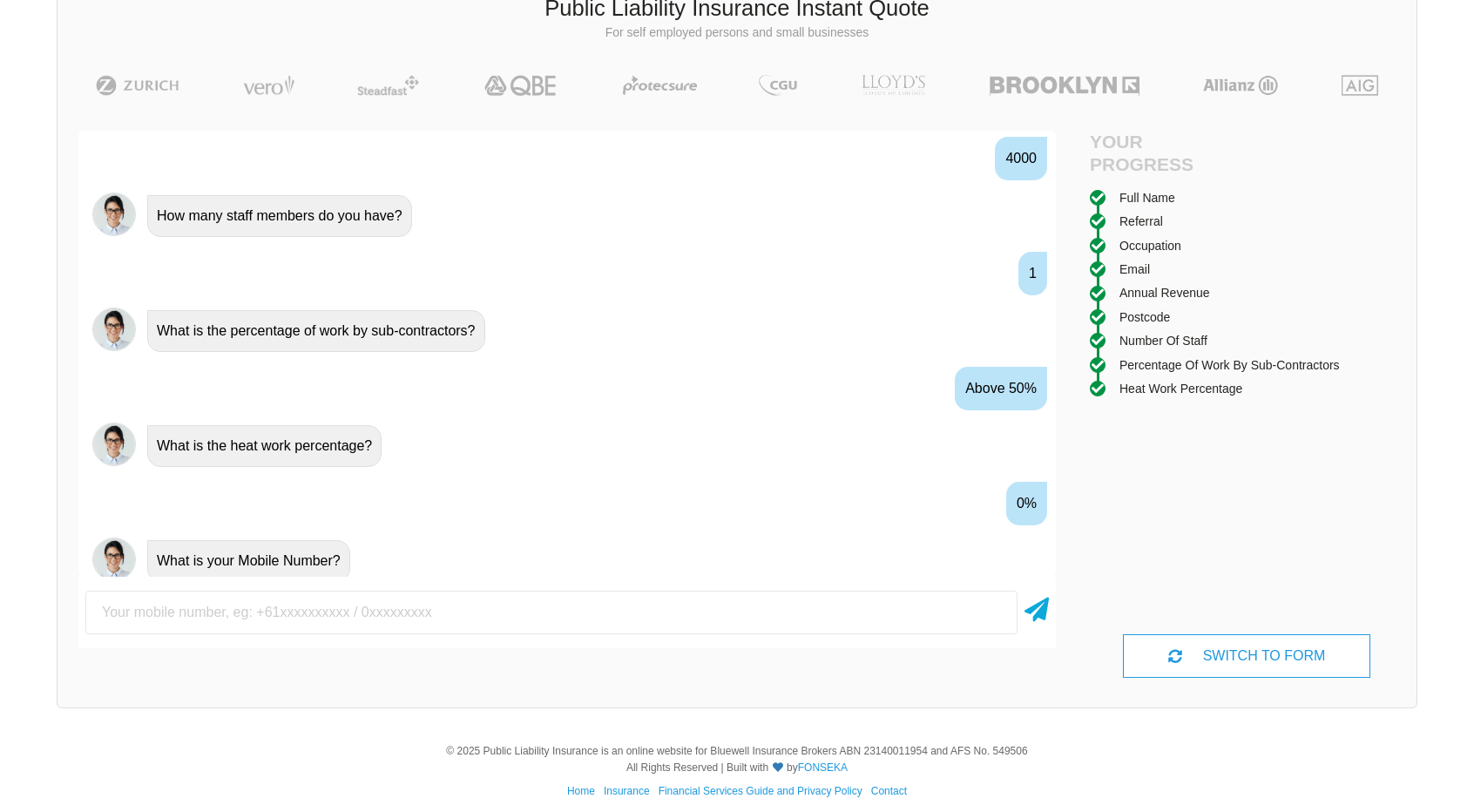
click at [1018, 490] on div "0%" at bounding box center [1026, 504] width 41 height 43
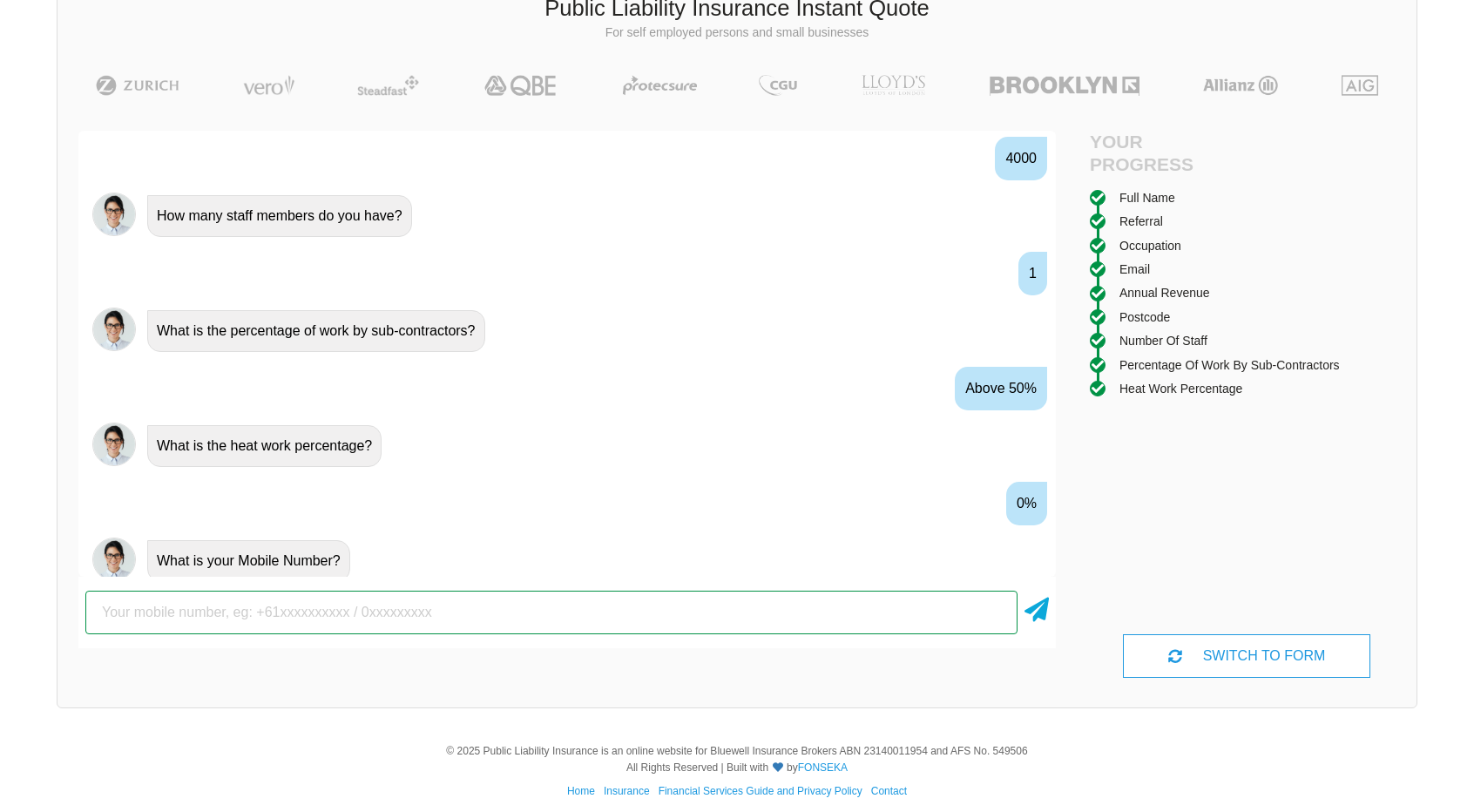
click at [915, 597] on input "text" at bounding box center [552, 612] width 932 height 43
type input "0404884138"
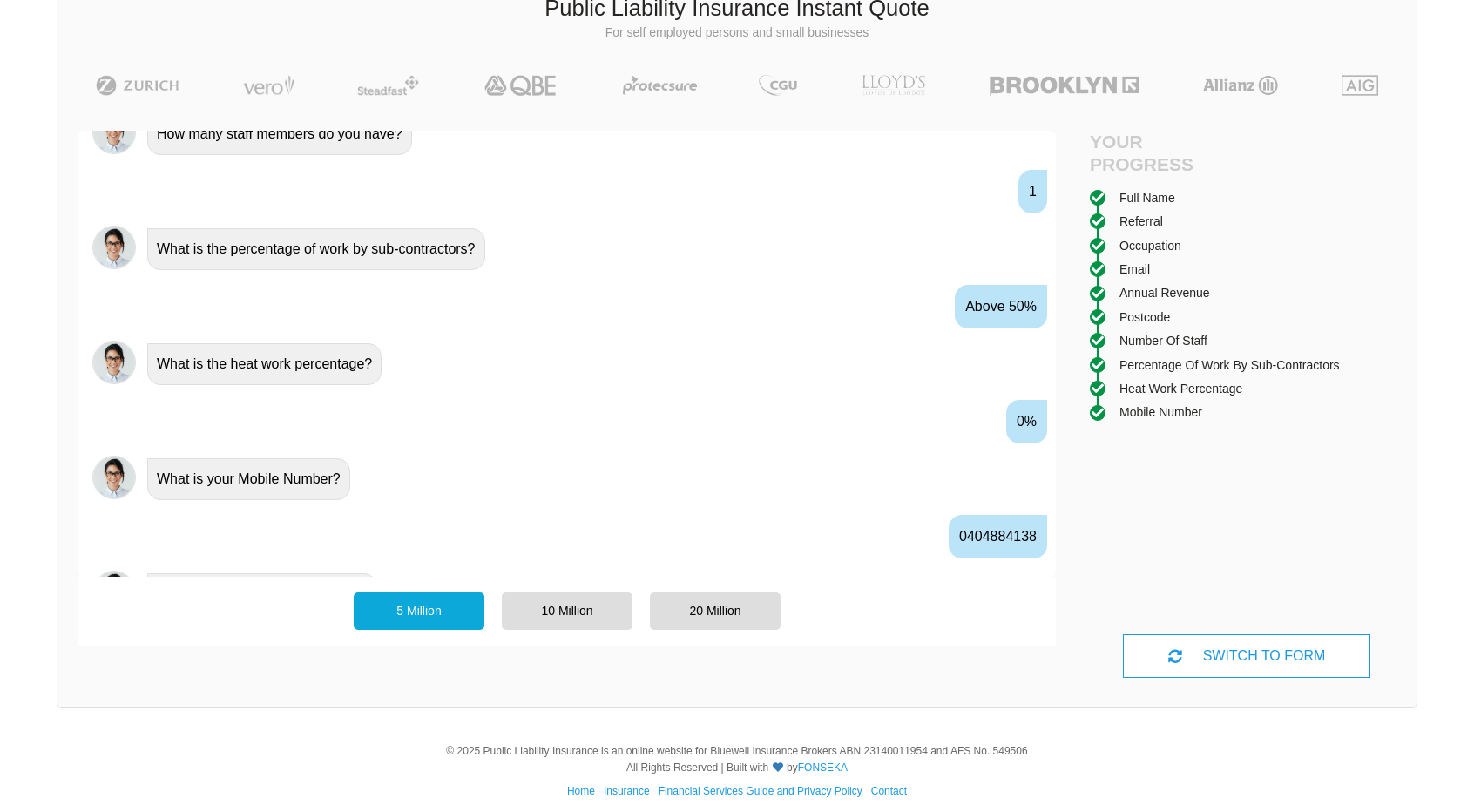
scroll to position [1541, 0]
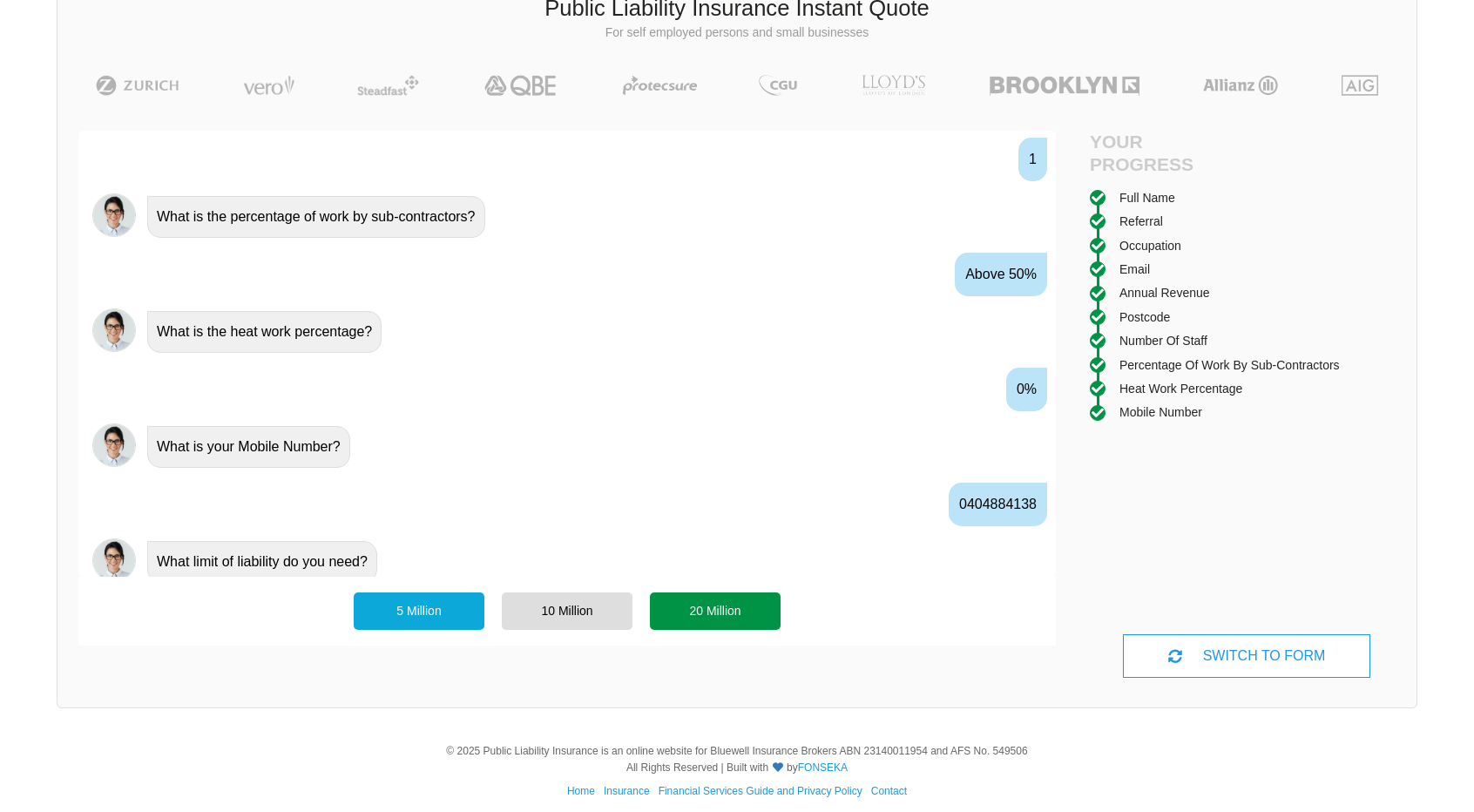
click at [707, 609] on div "20 Million" at bounding box center [715, 610] width 131 height 37
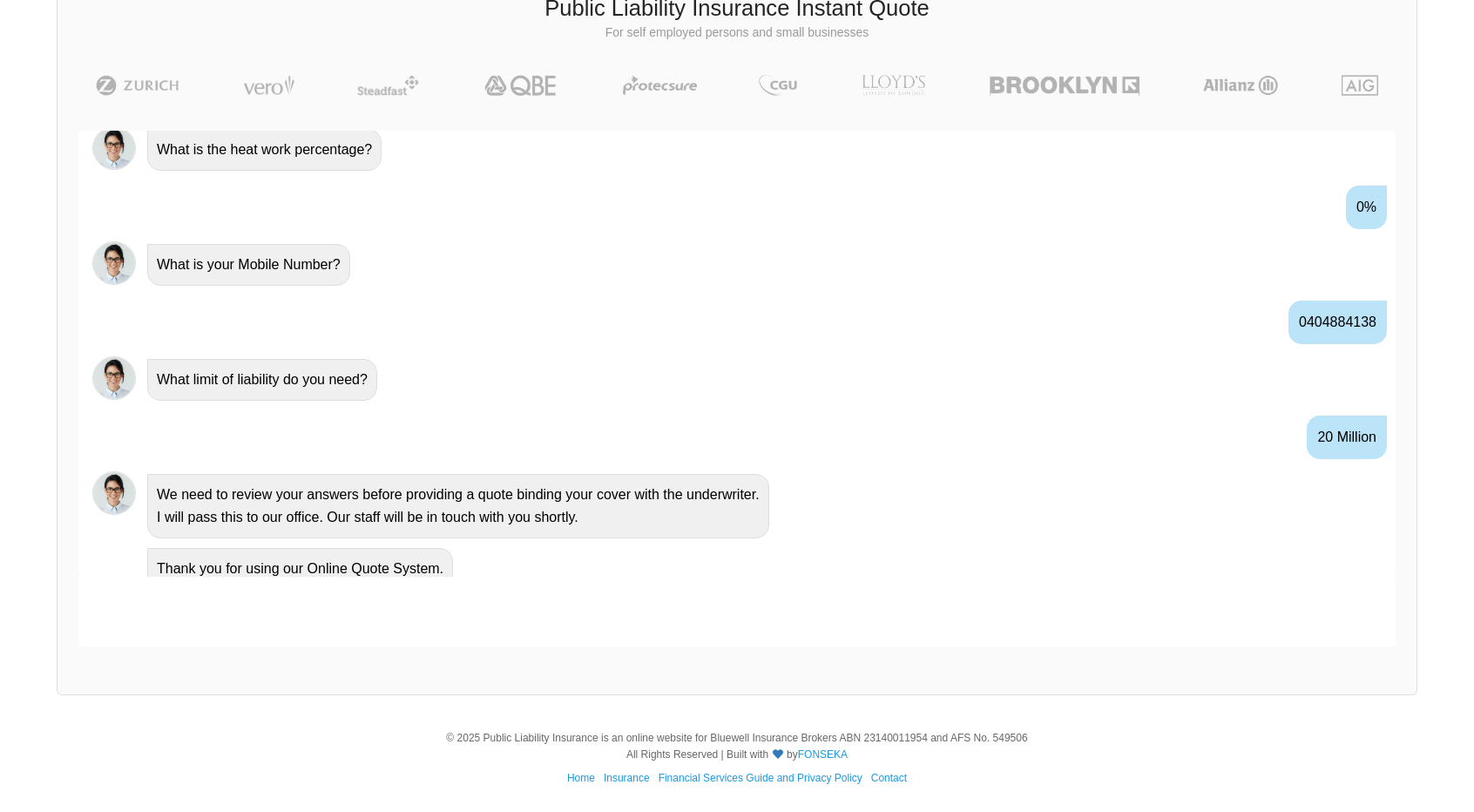
scroll to position [1660, 0]
